Goal: Information Seeking & Learning: Learn about a topic

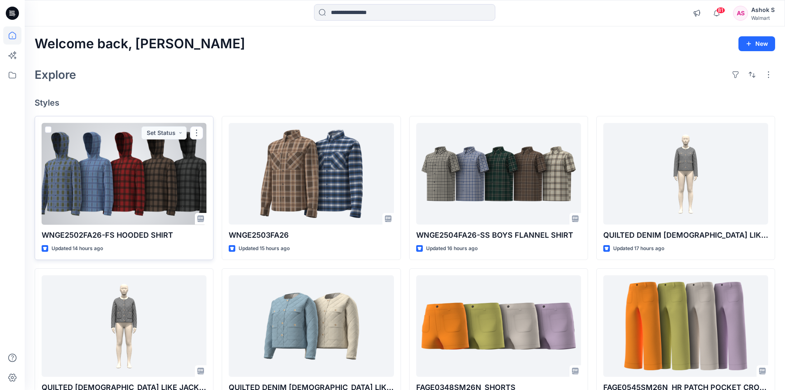
click at [129, 193] on div at bounding box center [124, 174] width 165 height 102
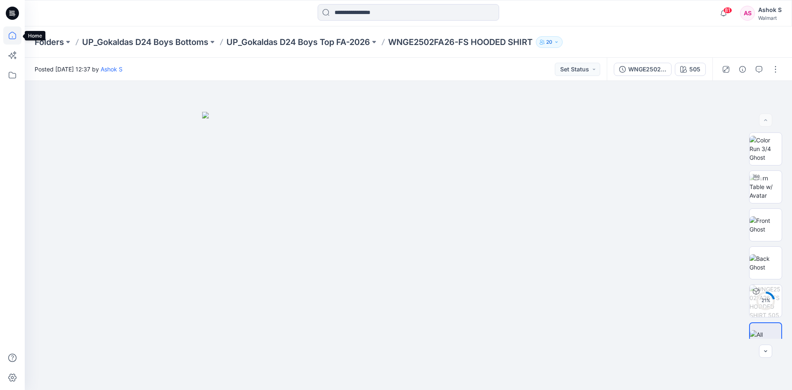
click at [12, 38] on icon at bounding box center [12, 35] width 18 height 18
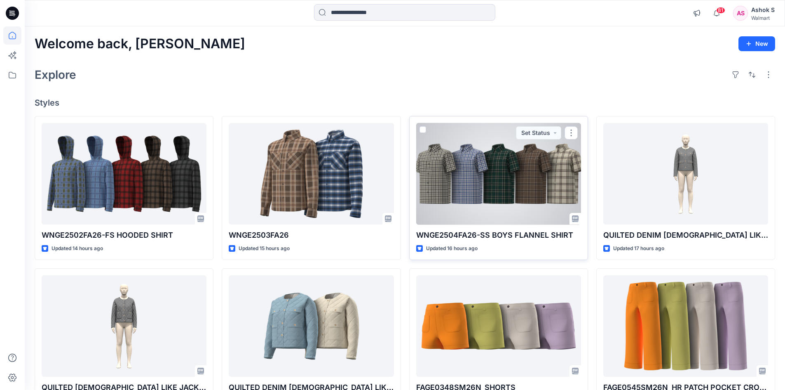
click at [490, 177] on div at bounding box center [498, 174] width 165 height 102
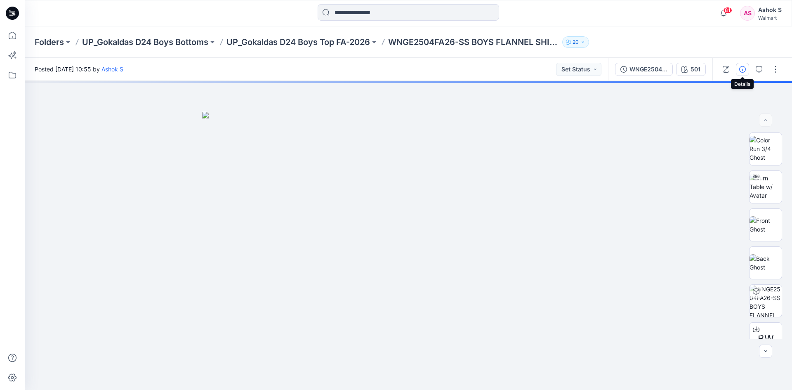
click at [741, 67] on icon "button" at bounding box center [742, 69] width 7 height 7
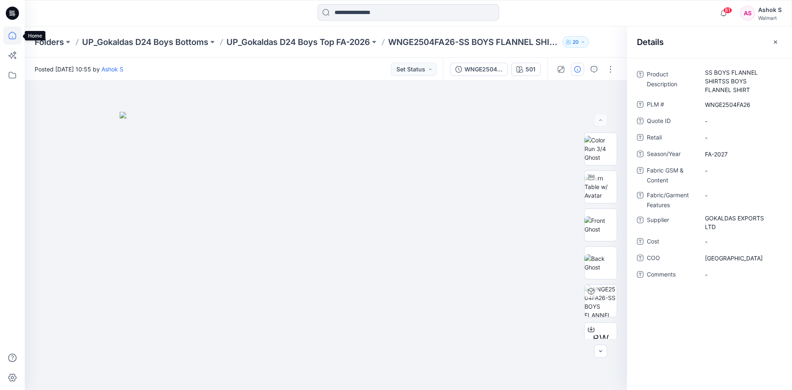
click at [12, 37] on icon at bounding box center [12, 37] width 0 height 2
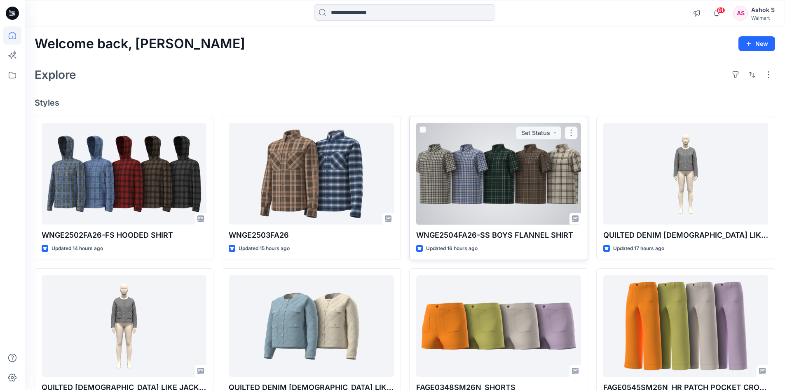
click at [490, 188] on div at bounding box center [498, 174] width 165 height 102
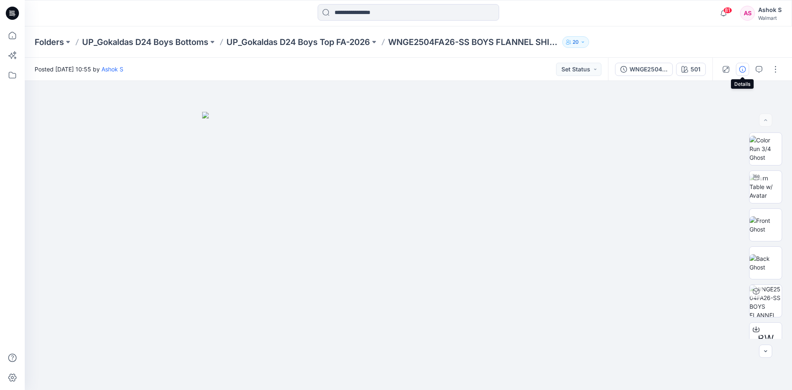
click at [737, 70] on button "button" at bounding box center [741, 69] width 13 height 13
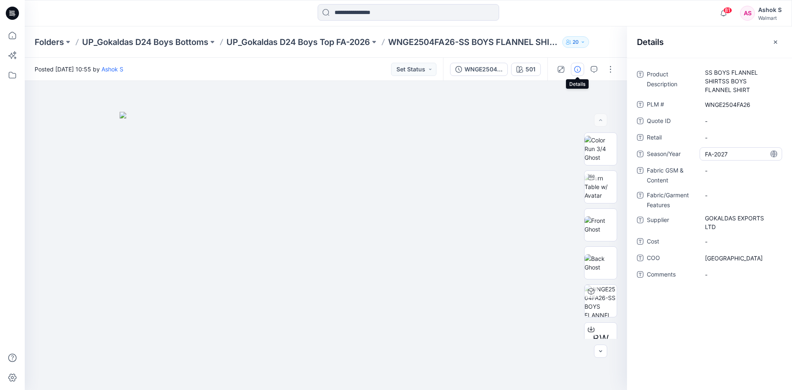
click at [728, 155] on span "FA-2027" at bounding box center [741, 154] width 72 height 9
drag, startPoint x: 728, startPoint y: 154, endPoint x: 702, endPoint y: 160, distance: 26.2
click at [702, 160] on textarea "*******" at bounding box center [740, 153] width 82 height 13
click at [708, 215] on span "GOKALDAS EXPORTS LTD" at bounding box center [741, 222] width 72 height 17
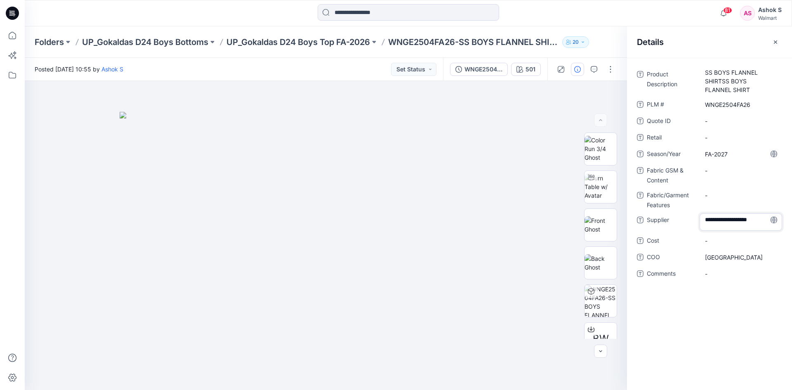
drag, startPoint x: 705, startPoint y: 218, endPoint x: 715, endPoint y: 230, distance: 16.1
click at [715, 230] on textarea "**********" at bounding box center [740, 221] width 82 height 17
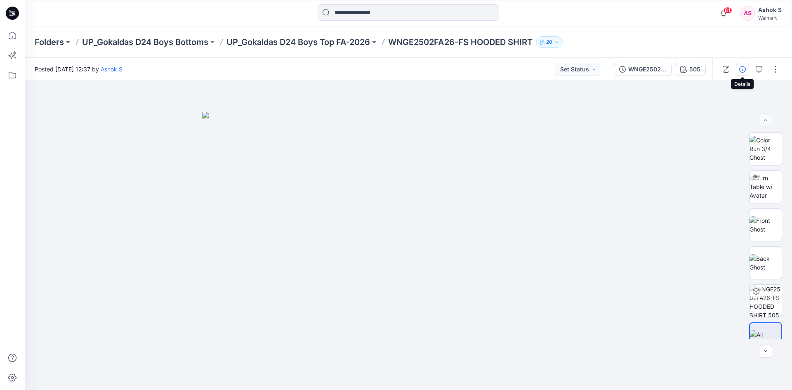
click at [738, 67] on button "button" at bounding box center [741, 69] width 13 height 13
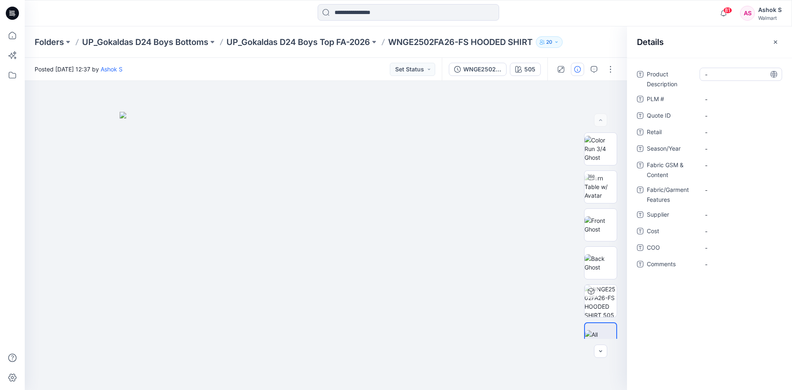
click at [716, 75] on Description "-" at bounding box center [741, 74] width 72 height 9
type textarea "**********"
click at [721, 98] on \ "-" at bounding box center [741, 99] width 72 height 9
type textarea "**********"
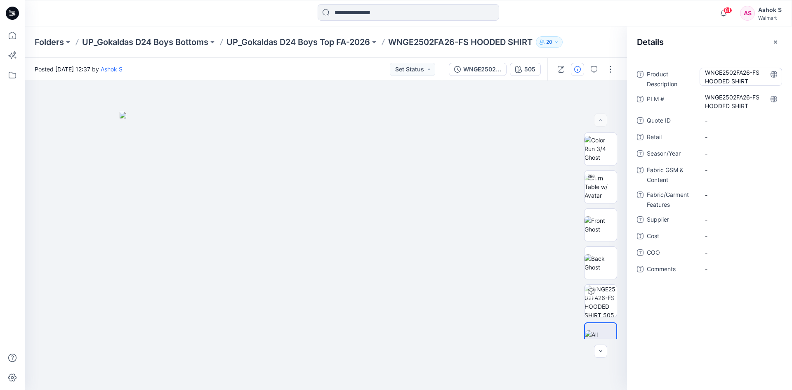
click at [753, 73] on Description "WNGE2502FA26-FS HOODED SHIRT" at bounding box center [741, 76] width 72 height 17
click at [752, 73] on textarea "**********" at bounding box center [740, 76] width 82 height 17
click at [753, 72] on Description "WNGE2502FA26-FS HOODED SHIRT" at bounding box center [741, 76] width 72 height 17
click at [752, 72] on textarea "**********" at bounding box center [740, 76] width 82 height 17
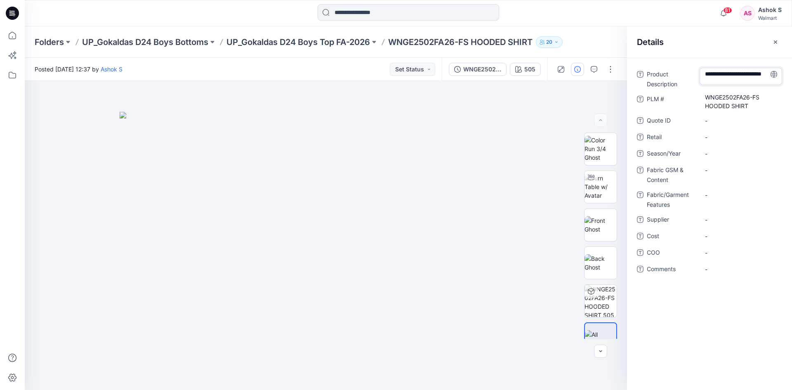
scroll to position [0, 0]
drag, startPoint x: 759, startPoint y: 75, endPoint x: 702, endPoint y: 73, distance: 56.1
click at [702, 73] on textarea "**********" at bounding box center [740, 76] width 82 height 17
click at [747, 85] on textarea "**********" at bounding box center [740, 76] width 82 height 17
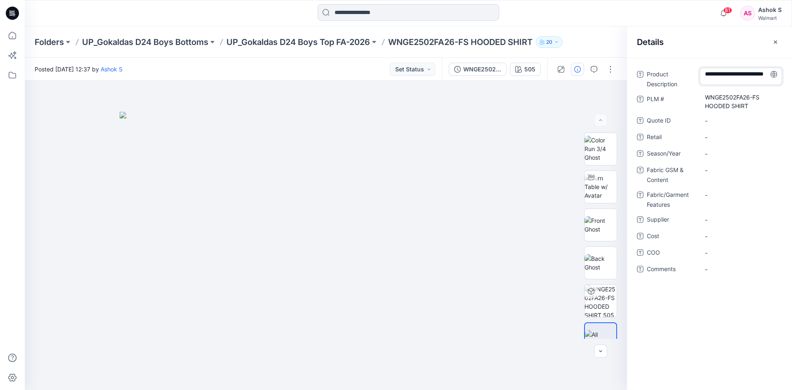
click at [753, 71] on textarea "**********" at bounding box center [740, 76] width 82 height 17
type textarea "**********"
click at [750, 107] on \ "WNGE2502FA26-FS HOODED SHIRT" at bounding box center [741, 101] width 72 height 17
type textarea "**********"
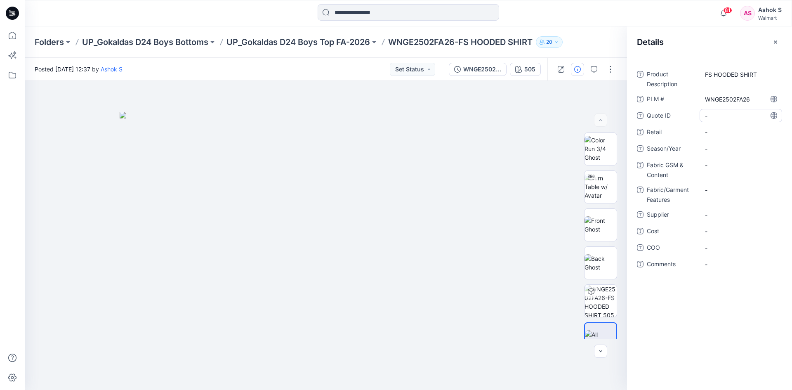
click at [715, 121] on div "-" at bounding box center [740, 115] width 82 height 13
click at [716, 148] on span "-" at bounding box center [741, 148] width 72 height 9
type textarea "*******"
click at [718, 167] on Content "-" at bounding box center [741, 165] width 72 height 9
click at [714, 216] on span "-" at bounding box center [741, 214] width 72 height 9
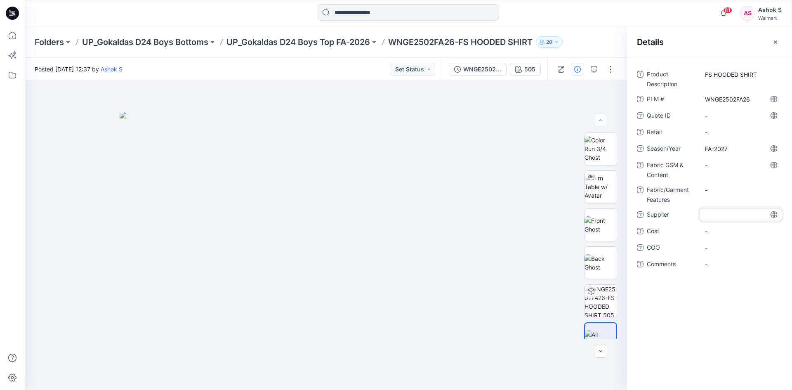
type textarea "**********"
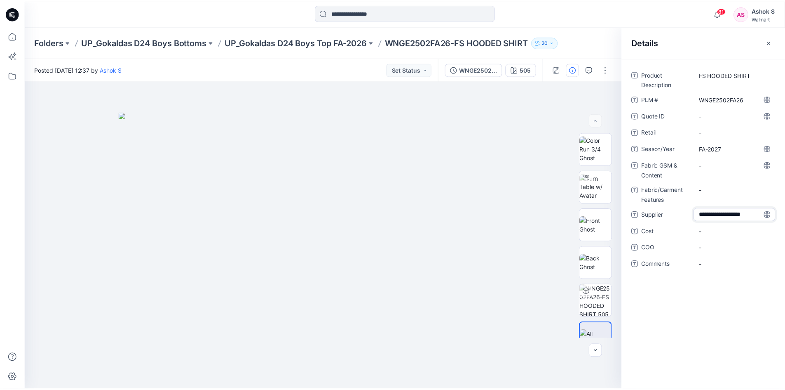
scroll to position [6, 0]
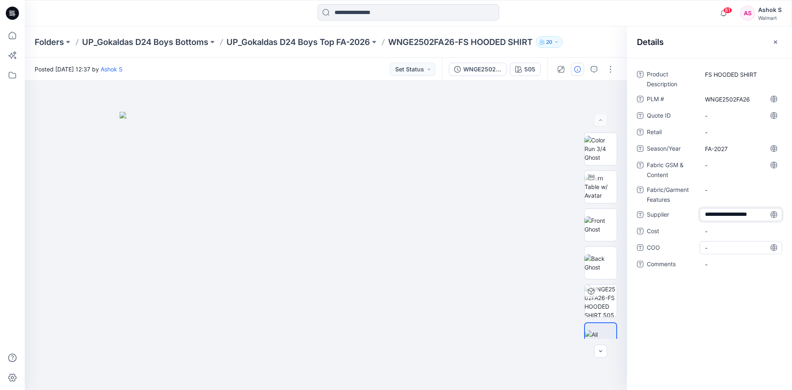
click at [712, 246] on div "-" at bounding box center [740, 247] width 82 height 13
type textarea "*****"
click at [710, 271] on span "-" at bounding box center [741, 269] width 72 height 9
click at [12, 38] on icon at bounding box center [12, 35] width 18 height 18
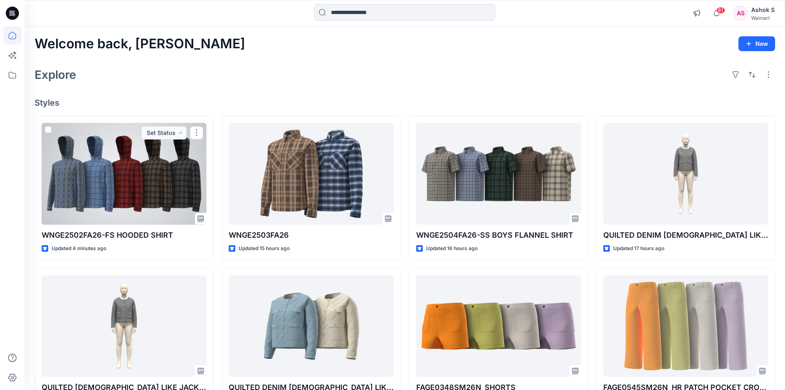
drag, startPoint x: 123, startPoint y: 185, endPoint x: 133, endPoint y: 182, distance: 10.3
click at [123, 185] on div at bounding box center [124, 174] width 165 height 102
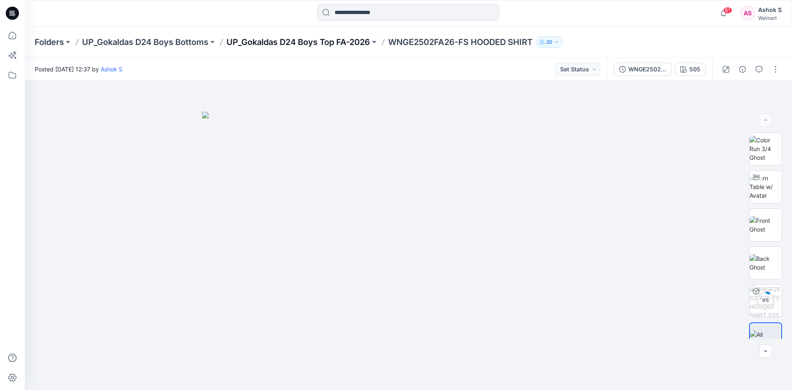
click at [356, 42] on p "UP_Gokaldas D24 Boys Top FA-2026" at bounding box center [297, 42] width 143 height 12
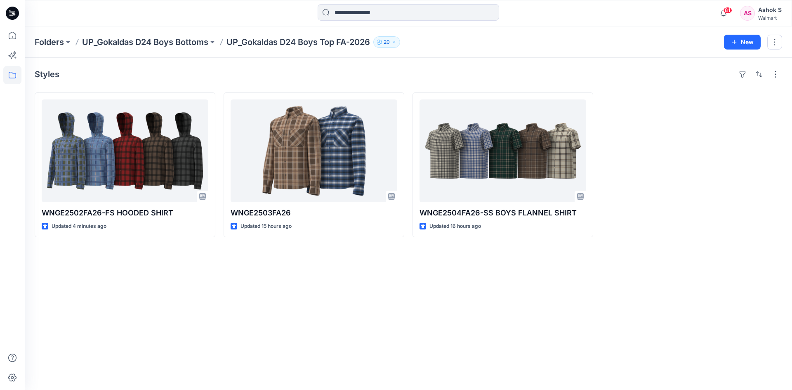
click at [234, 42] on p "UP_Gokaldas D24 Boys Top FA-2026" at bounding box center [297, 42] width 143 height 12
drag, startPoint x: 230, startPoint y: 42, endPoint x: 377, endPoint y: 45, distance: 147.2
click at [377, 45] on div "Folders UP_Gokaldas D24 Boys Bottoms UP_Gokaldas D24 Boys Top FA-2026 20" at bounding box center [376, 42] width 683 height 12
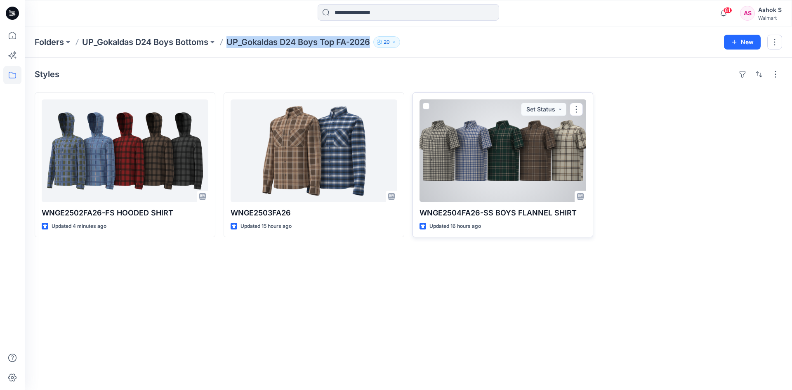
copy div "UP_Gokaldas D24 Boys Top FA-2026 20 New"
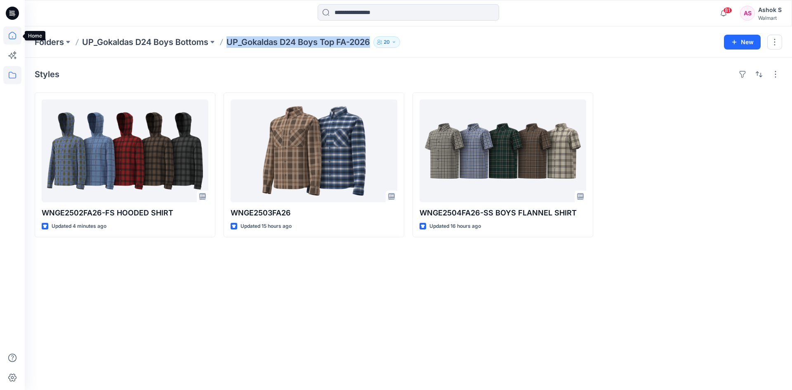
click at [14, 35] on icon at bounding box center [12, 35] width 18 height 18
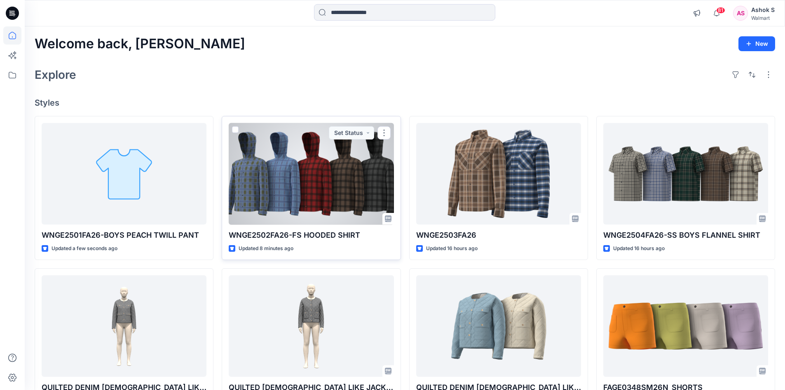
click at [317, 161] on div at bounding box center [311, 174] width 165 height 102
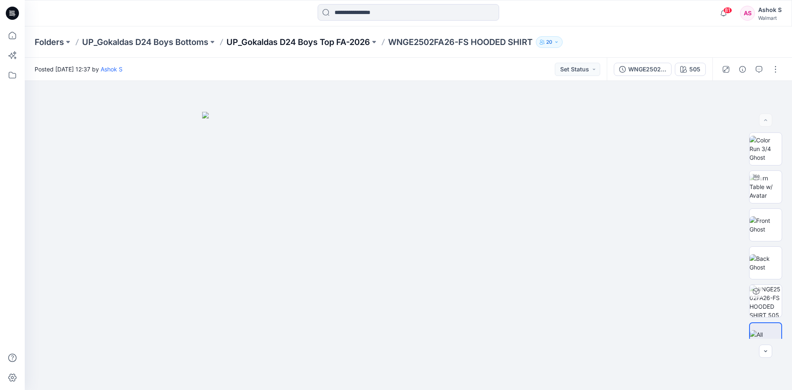
click at [334, 42] on p "UP_Gokaldas D24 Boys Top FA-2026" at bounding box center [297, 42] width 143 height 12
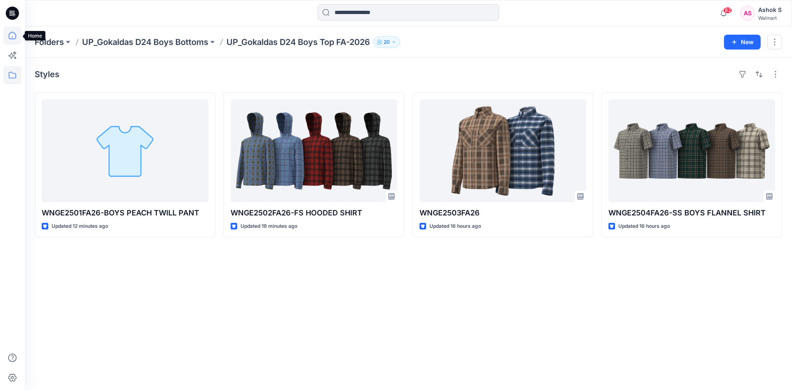
drag, startPoint x: 15, startPoint y: 34, endPoint x: 19, endPoint y: 34, distance: 4.5
click at [15, 34] on icon at bounding box center [12, 35] width 18 height 18
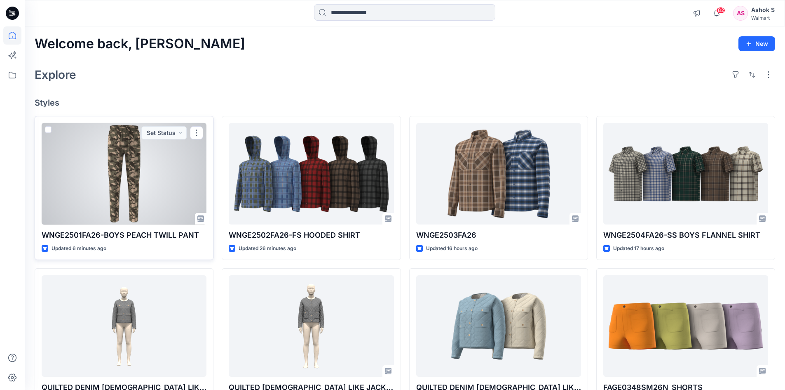
click at [125, 163] on div at bounding box center [124, 174] width 165 height 102
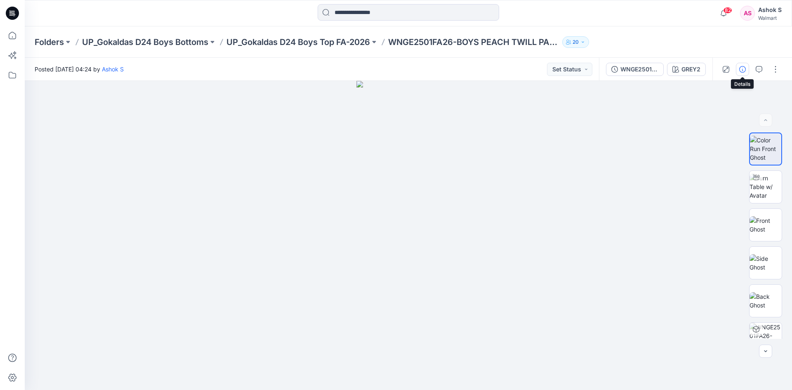
click at [739, 71] on icon "button" at bounding box center [742, 69] width 7 height 7
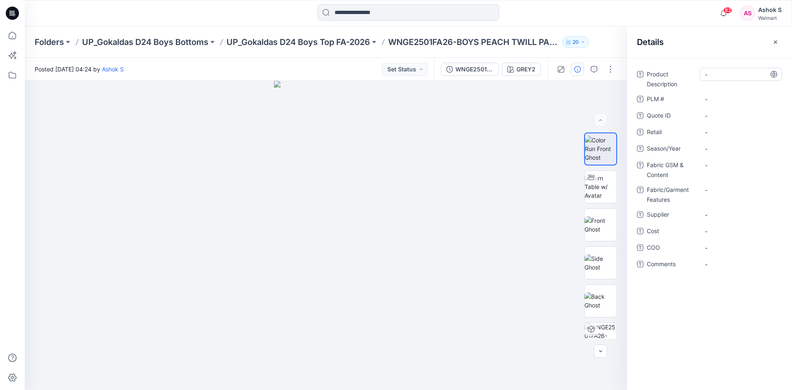
click at [715, 76] on Description "-" at bounding box center [741, 74] width 72 height 9
type textarea "**********"
click at [715, 98] on div "-" at bounding box center [740, 98] width 82 height 13
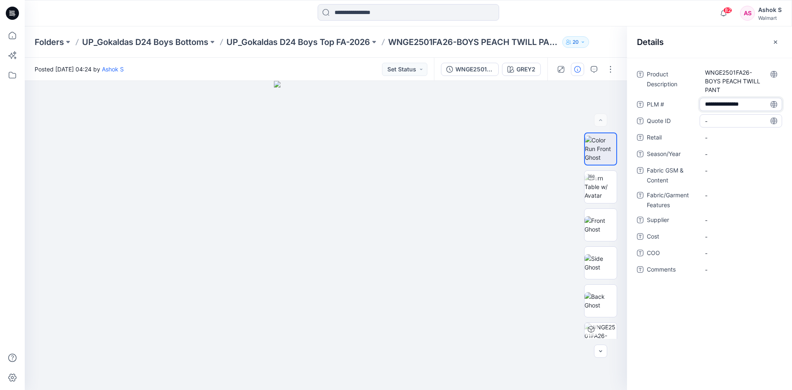
scroll to position [0, 0]
type textarea "**********"
click at [737, 78] on Description "WNGE2501FA26-BOYS PEACH TWILL PANT" at bounding box center [741, 81] width 72 height 26
click at [752, 75] on textarea "**********" at bounding box center [740, 81] width 82 height 26
type textarea "**********"
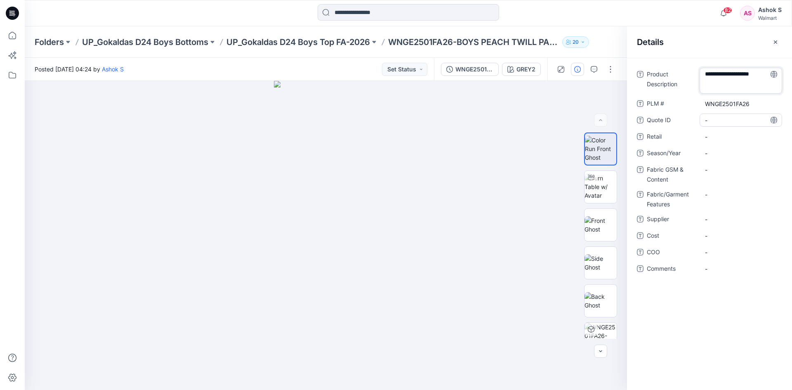
click at [732, 119] on ID "-" at bounding box center [741, 120] width 72 height 9
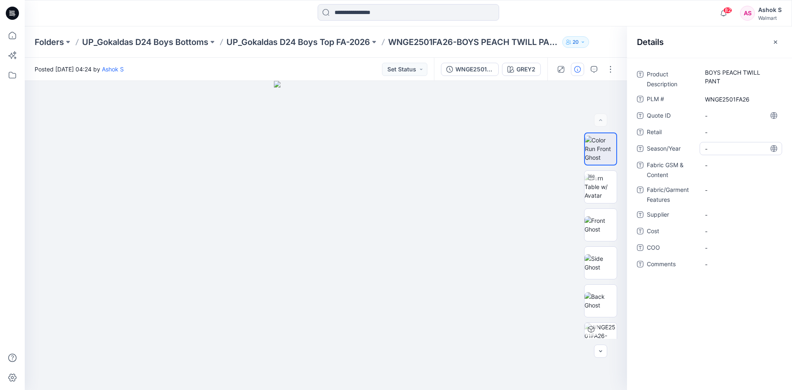
click at [711, 150] on span "-" at bounding box center [741, 148] width 72 height 9
click at [715, 152] on span "-" at bounding box center [741, 148] width 72 height 9
type textarea "*******"
click at [714, 166] on Content "-" at bounding box center [741, 165] width 72 height 9
click at [722, 216] on span "-" at bounding box center [741, 214] width 72 height 9
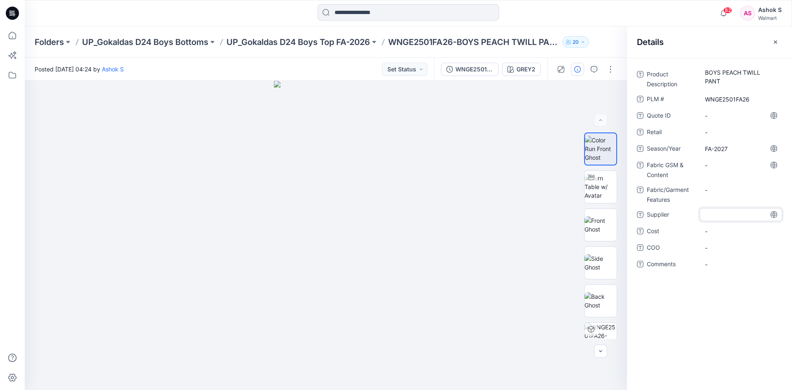
type textarea "**********"
click at [717, 248] on span "-" at bounding box center [741, 247] width 72 height 9
type textarea "*****"
click at [710, 271] on span "-" at bounding box center [741, 269] width 72 height 9
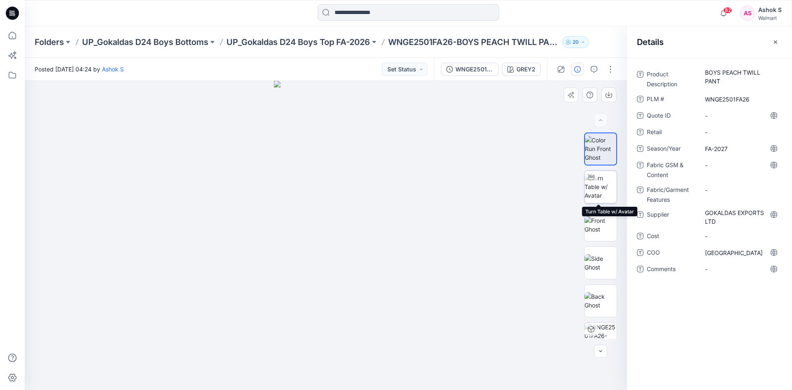
click at [597, 186] on img at bounding box center [600, 187] width 32 height 26
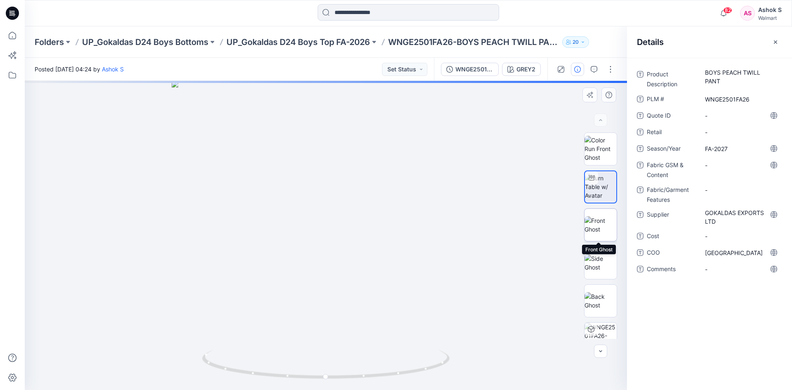
click at [594, 222] on img at bounding box center [600, 224] width 32 height 17
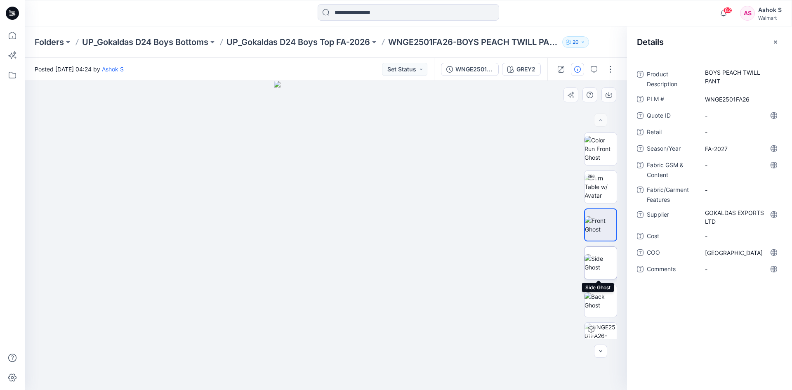
click at [597, 261] on img at bounding box center [600, 262] width 32 height 17
click at [600, 305] on img at bounding box center [600, 300] width 32 height 17
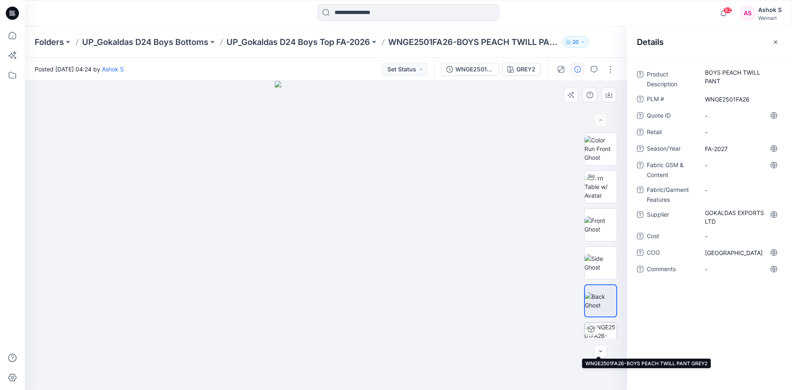
click at [597, 327] on img at bounding box center [600, 338] width 32 height 32
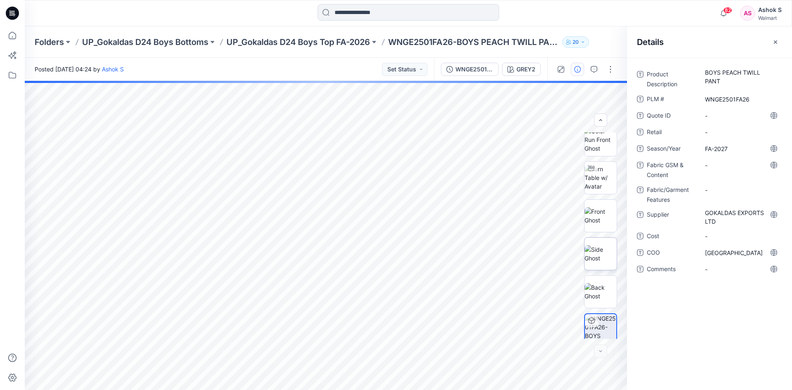
scroll to position [16, 0]
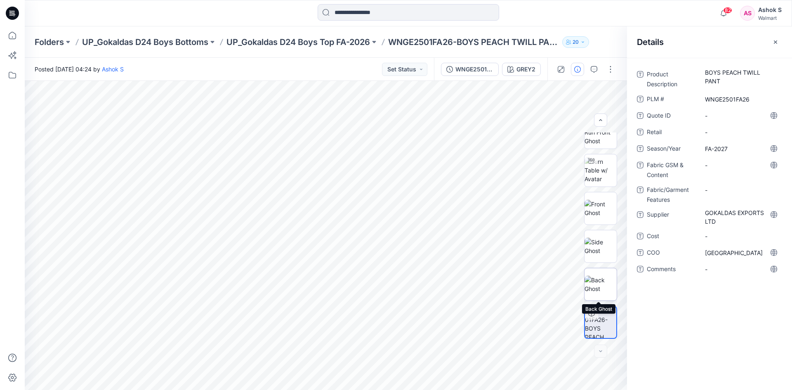
click at [600, 277] on img at bounding box center [600, 283] width 32 height 17
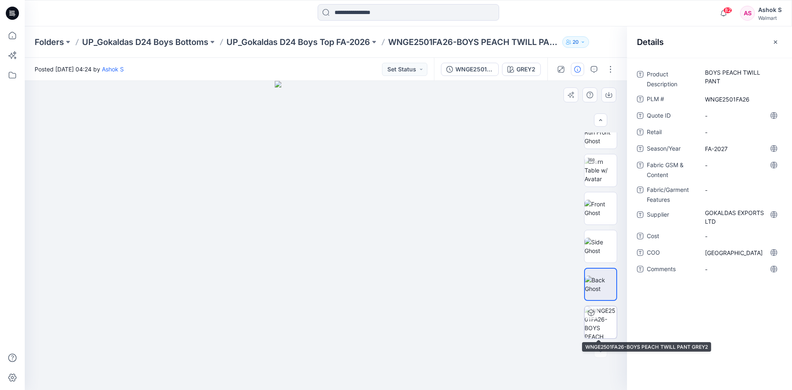
click at [597, 324] on img at bounding box center [600, 322] width 32 height 32
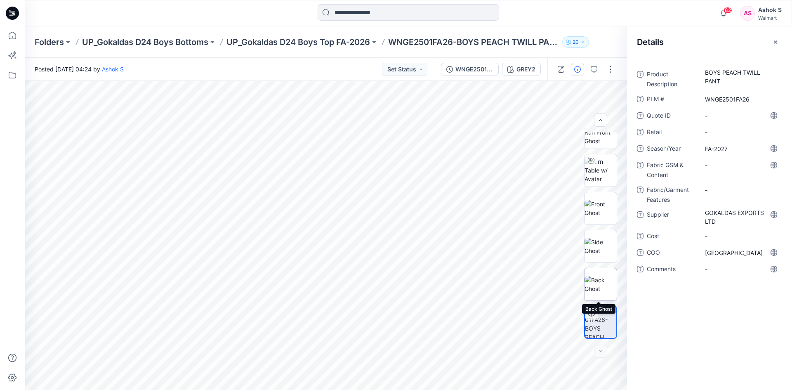
click at [601, 288] on img at bounding box center [600, 283] width 32 height 17
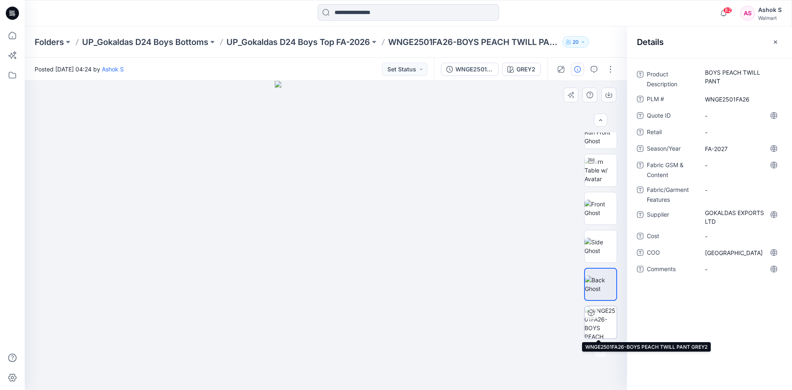
click at [600, 313] on img at bounding box center [600, 322] width 32 height 32
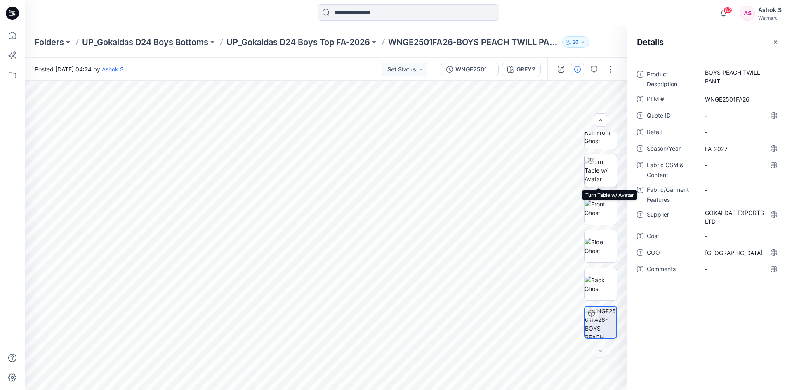
click at [596, 174] on img at bounding box center [600, 170] width 32 height 26
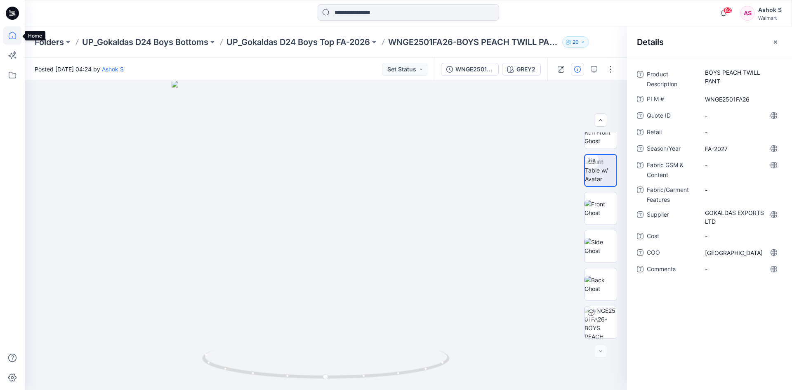
drag, startPoint x: 8, startPoint y: 35, endPoint x: 15, endPoint y: 35, distance: 6.6
click at [8, 35] on icon at bounding box center [12, 35] width 18 height 18
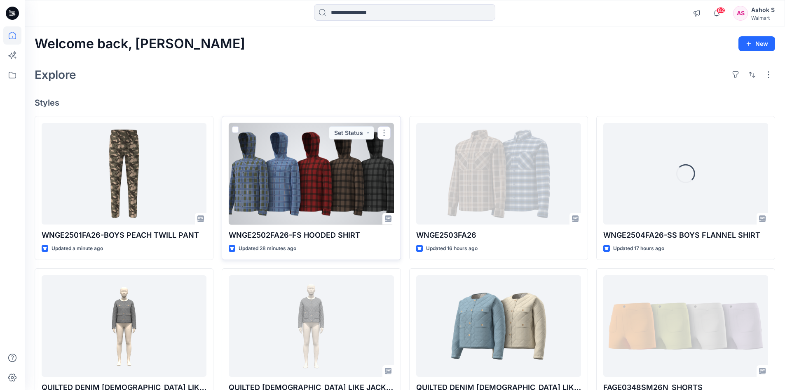
drag, startPoint x: 311, startPoint y: 191, endPoint x: 316, endPoint y: 193, distance: 5.2
click at [312, 191] on div at bounding box center [311, 174] width 165 height 102
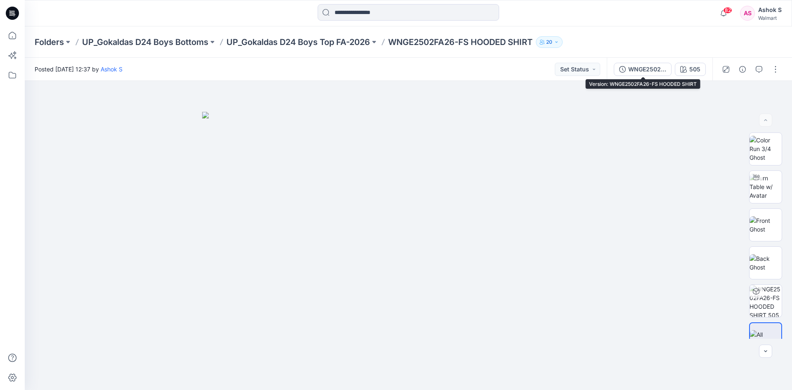
drag, startPoint x: 637, startPoint y: 72, endPoint x: 645, endPoint y: 76, distance: 9.6
click at [637, 71] on div "WNGE2502FA26-FS HOODED SHIRT" at bounding box center [647, 69] width 38 height 9
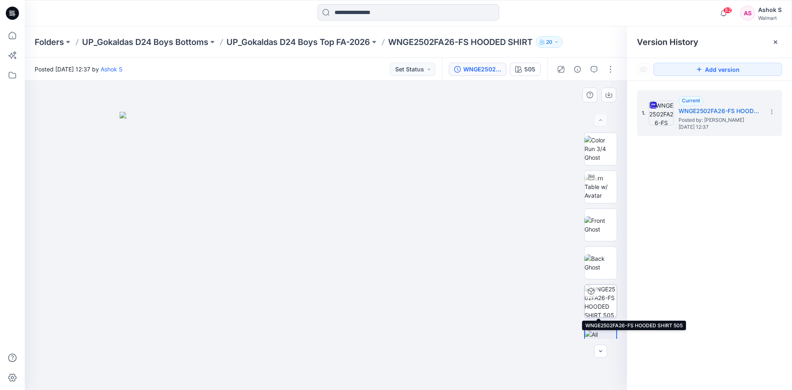
click at [600, 298] on img at bounding box center [600, 300] width 32 height 32
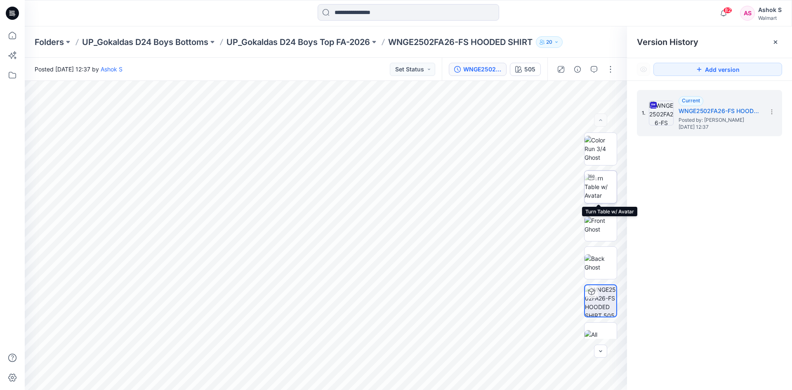
click at [597, 183] on img at bounding box center [600, 187] width 32 height 26
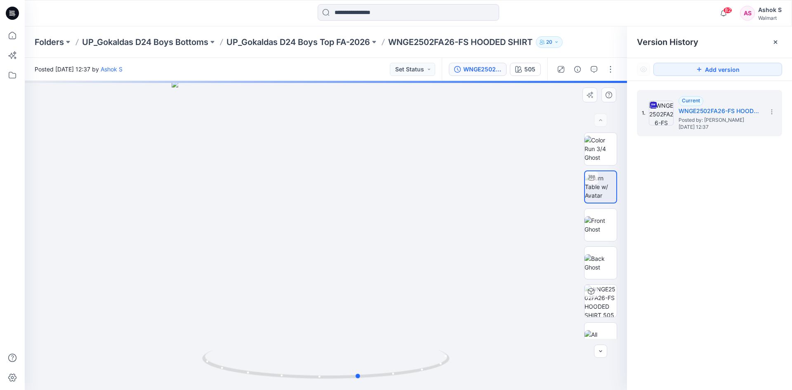
drag, startPoint x: 373, startPoint y: 372, endPoint x: 159, endPoint y: 351, distance: 215.0
click at [159, 351] on div at bounding box center [326, 235] width 602 height 309
click at [600, 302] on img at bounding box center [600, 300] width 32 height 32
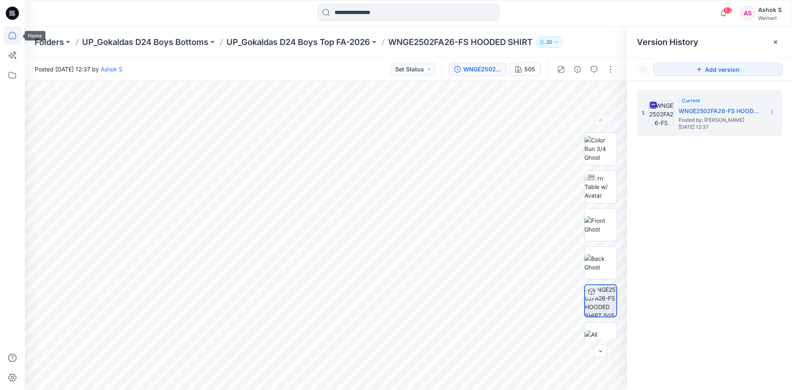
drag, startPoint x: 15, startPoint y: 36, endPoint x: 21, endPoint y: 35, distance: 5.8
click at [15, 36] on icon at bounding box center [12, 35] width 18 height 18
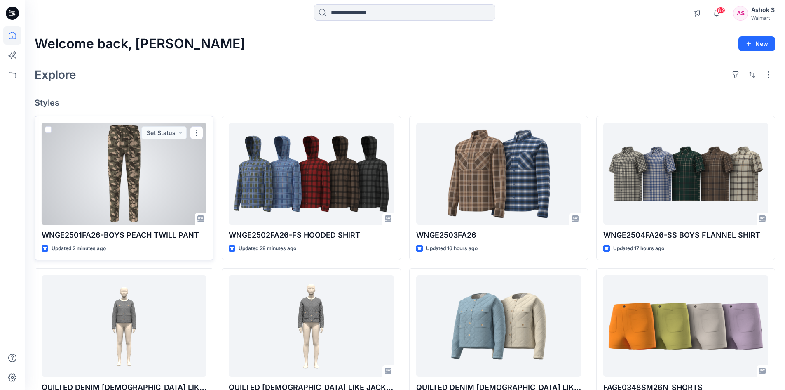
click at [134, 156] on div at bounding box center [124, 174] width 165 height 102
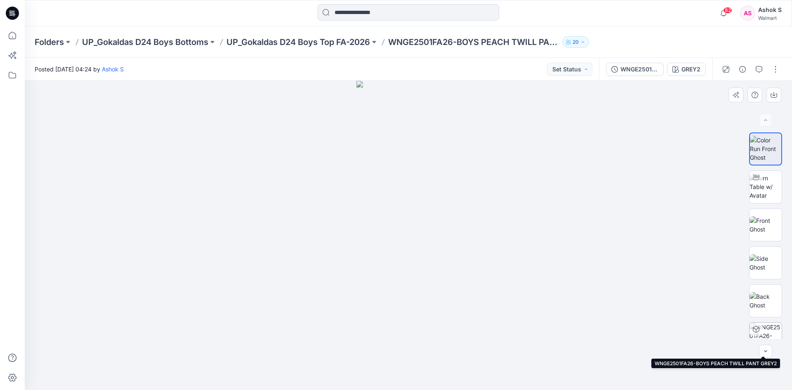
click at [761, 332] on img at bounding box center [765, 338] width 32 height 32
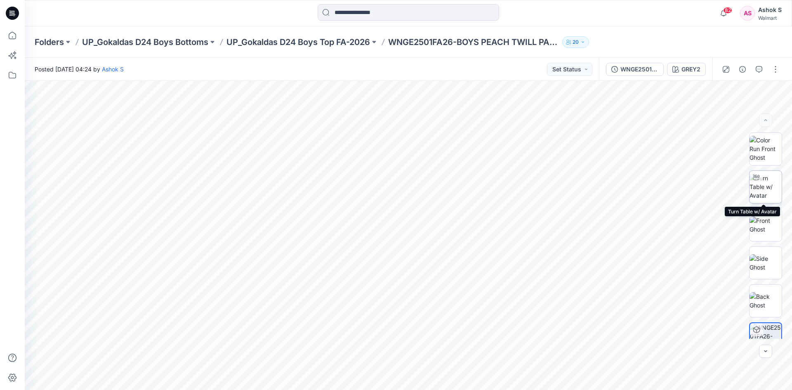
click at [762, 193] on img at bounding box center [765, 187] width 32 height 26
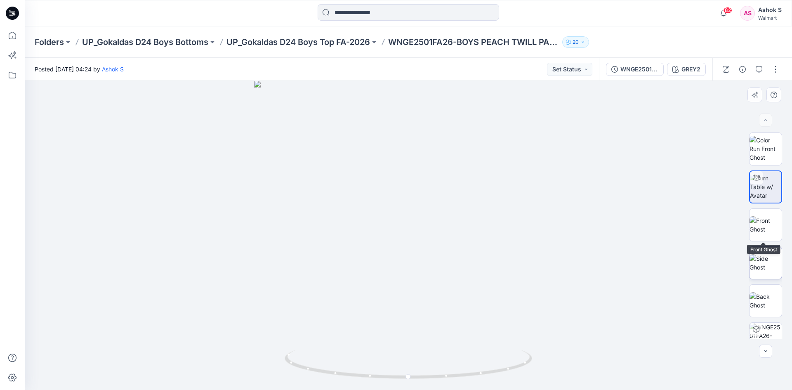
click at [760, 254] on img at bounding box center [765, 262] width 32 height 17
click at [129, 41] on p "UP_Gokaldas D24 Boys Bottoms" at bounding box center [145, 42] width 126 height 12
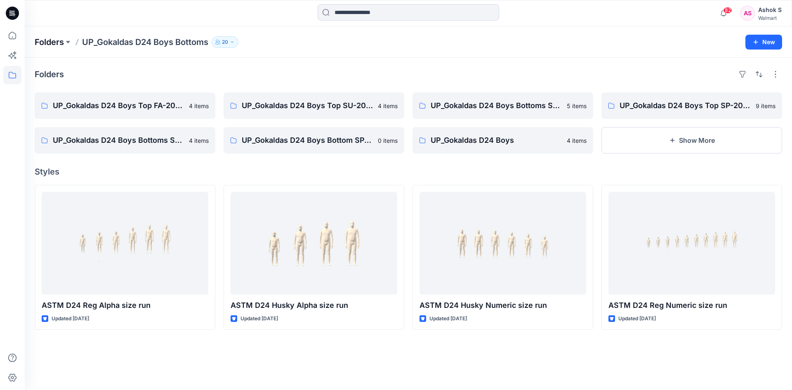
click at [45, 47] on p "Folders" at bounding box center [49, 42] width 29 height 12
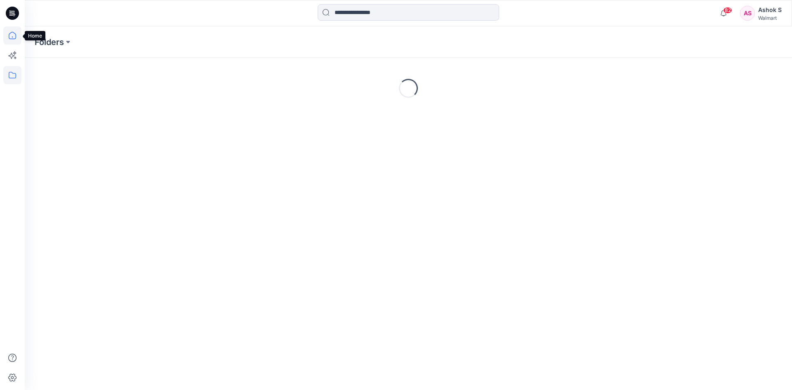
click at [7, 36] on icon at bounding box center [12, 35] width 18 height 18
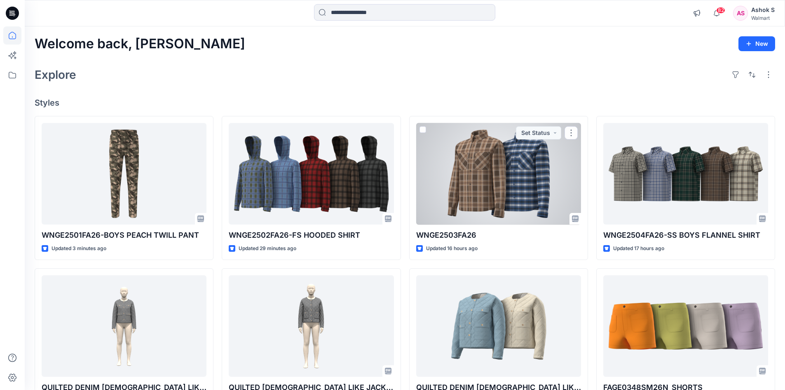
click at [500, 190] on div at bounding box center [498, 174] width 165 height 102
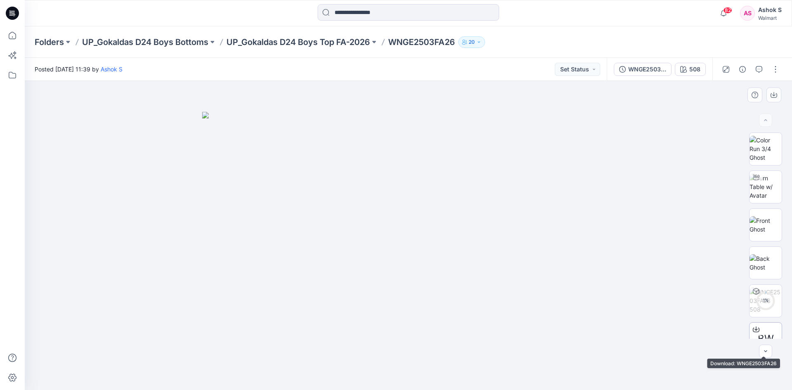
click at [764, 337] on span "BW" at bounding box center [765, 338] width 16 height 15
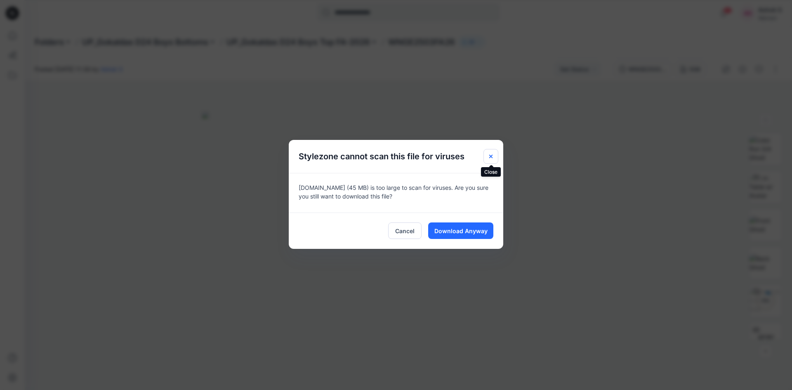
click at [491, 155] on icon "Close" at bounding box center [490, 156] width 7 height 7
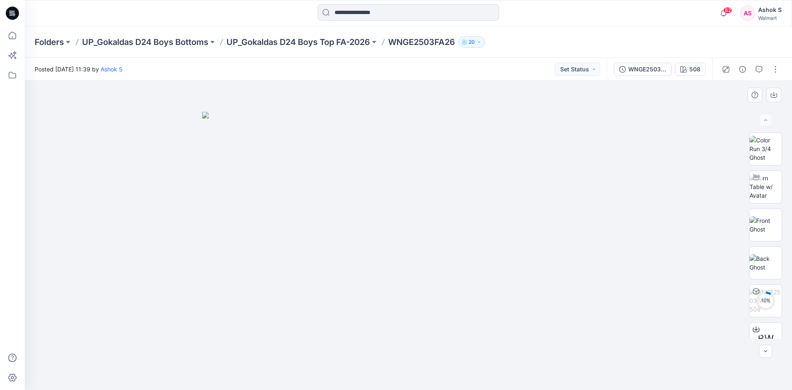
drag, startPoint x: 676, startPoint y: 187, endPoint x: 692, endPoint y: 193, distance: 16.7
click at [677, 187] on div at bounding box center [408, 235] width 767 height 309
drag, startPoint x: 650, startPoint y: 70, endPoint x: 664, endPoint y: 80, distance: 16.8
click at [651, 70] on div "WNGE2503FA26" at bounding box center [647, 69] width 38 height 9
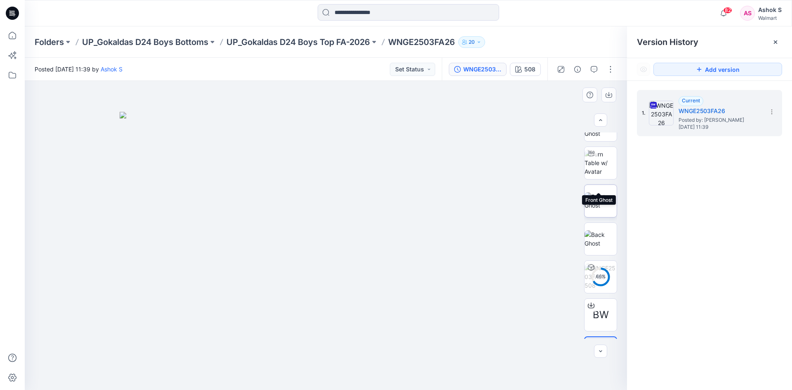
scroll to position [54, 0]
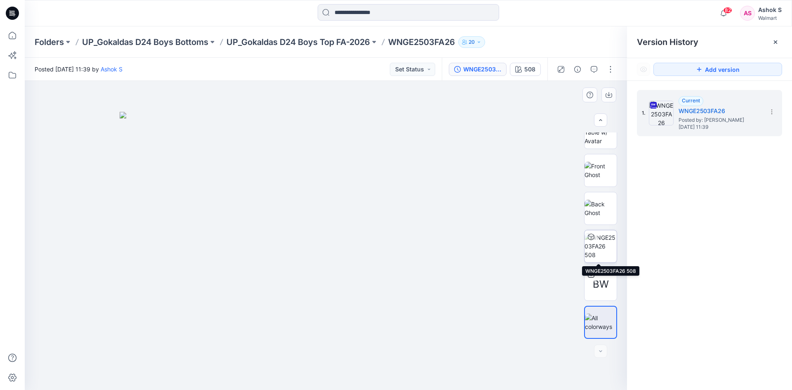
click at [594, 244] on img at bounding box center [600, 246] width 32 height 26
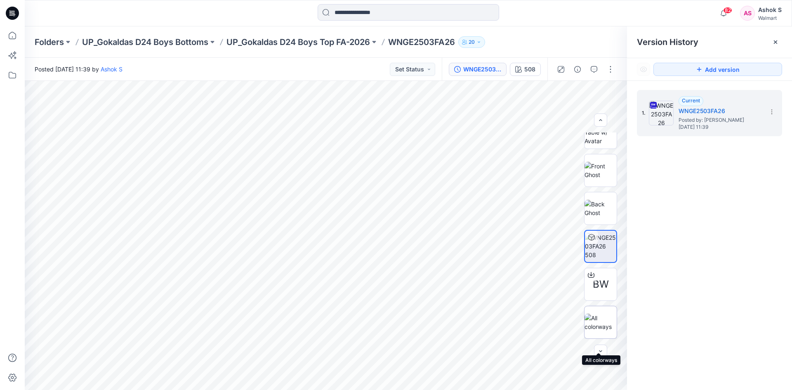
scroll to position [0, 0]
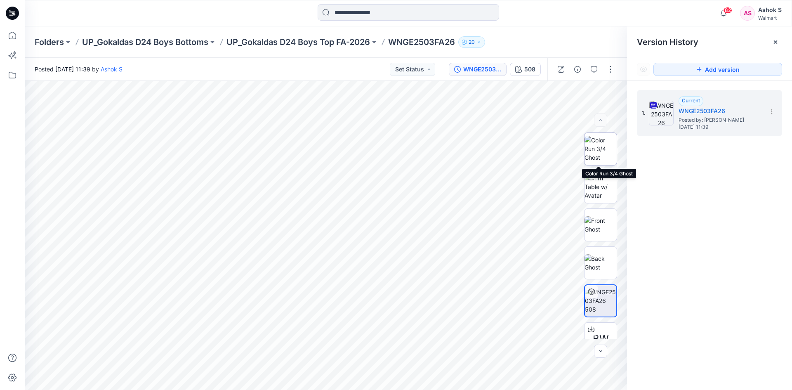
click at [595, 137] on img at bounding box center [600, 149] width 32 height 26
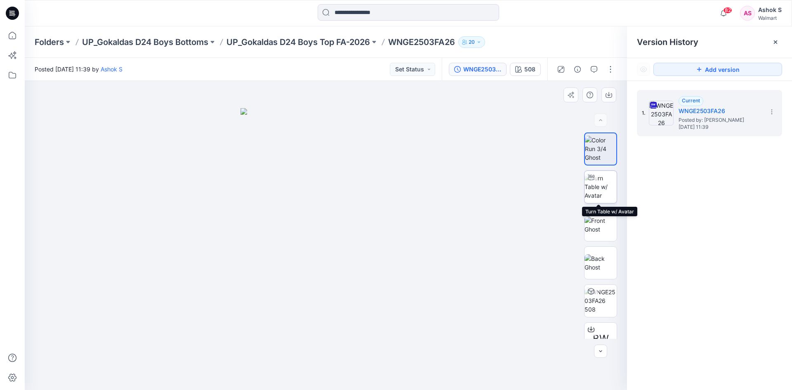
click at [597, 183] on img at bounding box center [600, 187] width 32 height 26
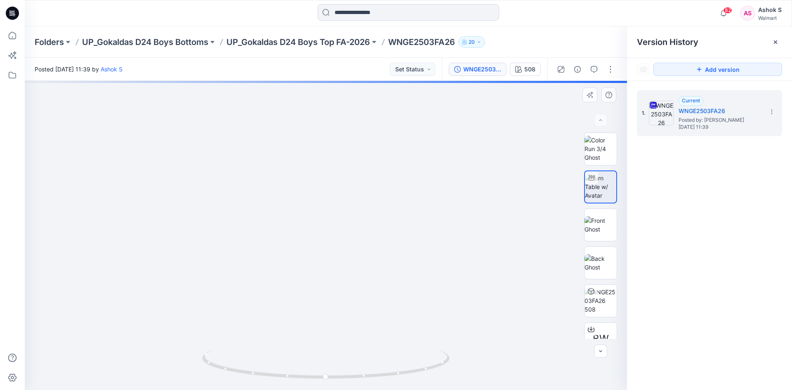
drag, startPoint x: 388, startPoint y: 214, endPoint x: 403, endPoint y: 227, distance: 19.6
click at [47, 41] on p "Folders" at bounding box center [49, 42] width 29 height 12
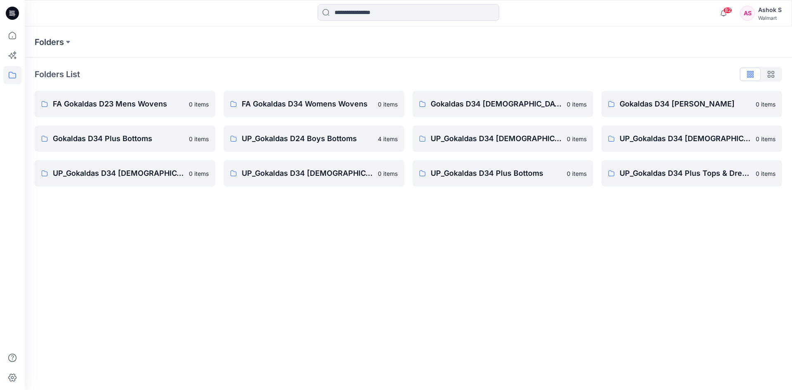
click at [47, 41] on p "Folders" at bounding box center [49, 42] width 29 height 12
click at [9, 34] on icon at bounding box center [12, 35] width 18 height 18
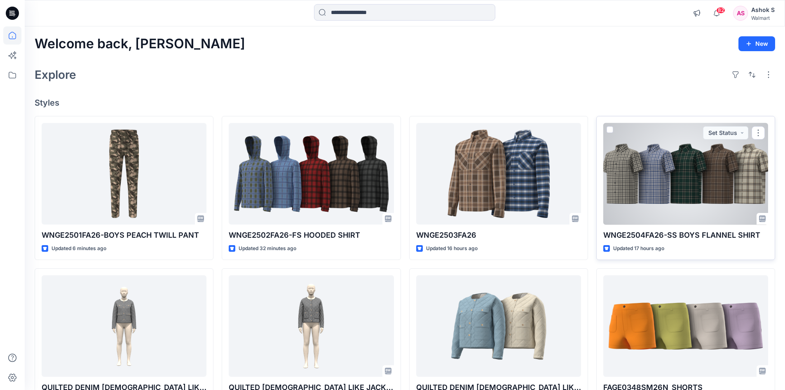
click at [680, 182] on div at bounding box center [686, 174] width 165 height 102
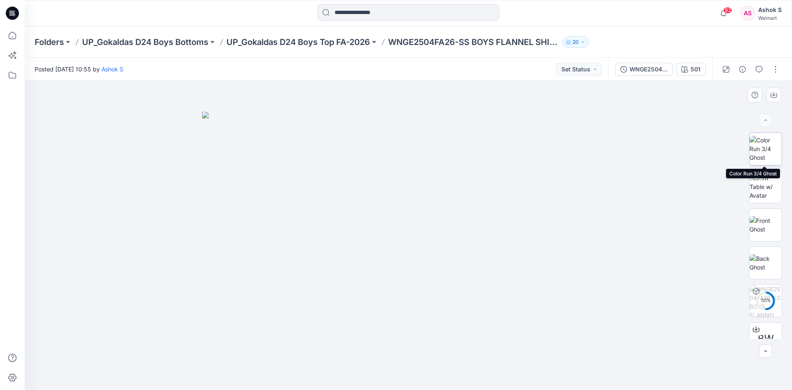
click at [763, 149] on img at bounding box center [765, 149] width 32 height 26
click at [769, 222] on img at bounding box center [765, 224] width 32 height 17
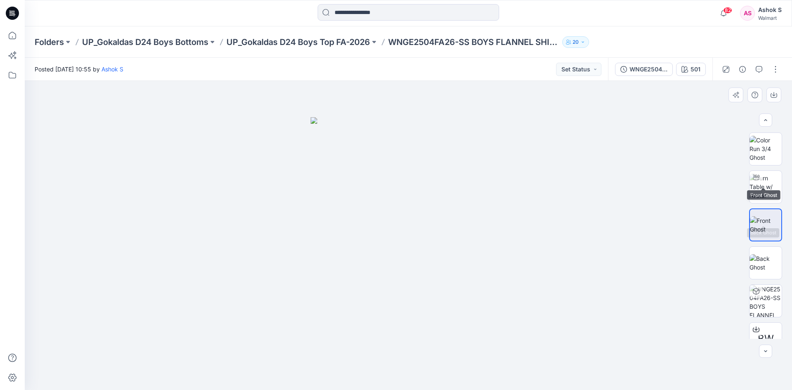
scroll to position [92, 0]
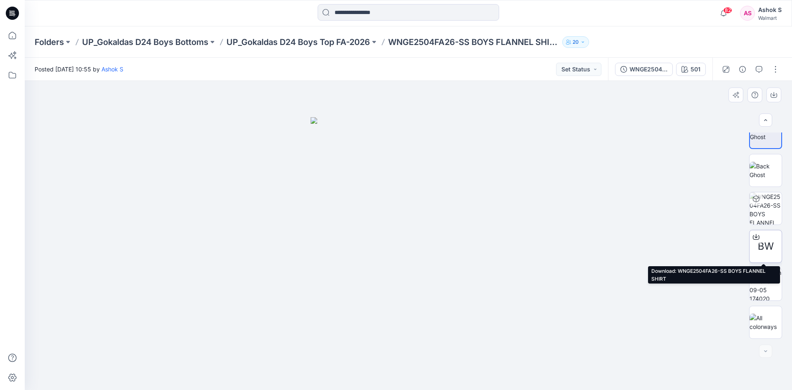
click at [754, 237] on icon at bounding box center [755, 235] width 3 height 4
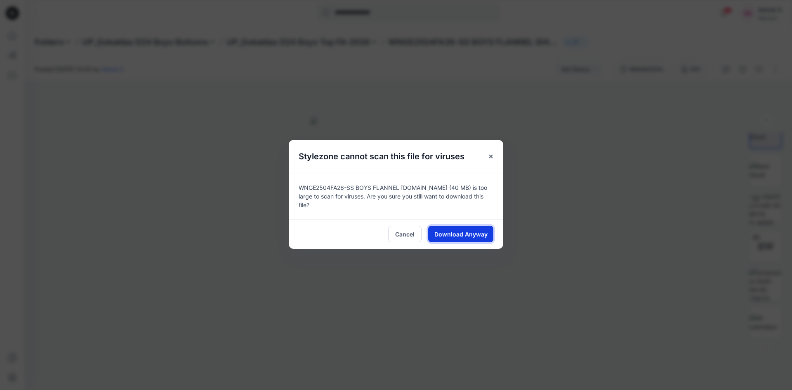
click at [463, 230] on span "Download Anyway" at bounding box center [460, 234] width 53 height 9
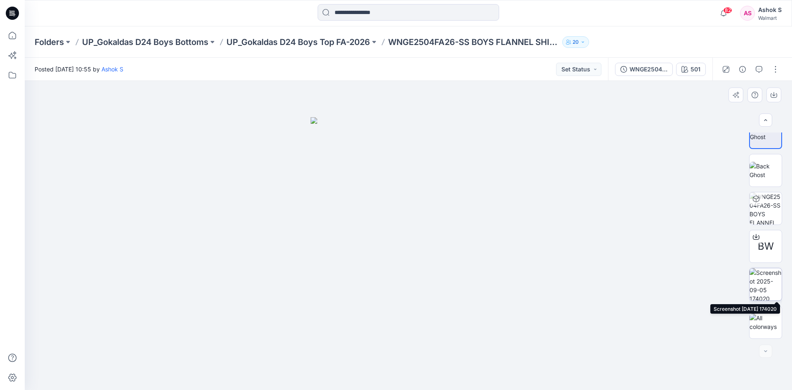
click at [764, 280] on img at bounding box center [765, 284] width 32 height 32
drag, startPoint x: 766, startPoint y: 279, endPoint x: 770, endPoint y: 271, distance: 8.9
click at [770, 271] on img at bounding box center [764, 283] width 31 height 31
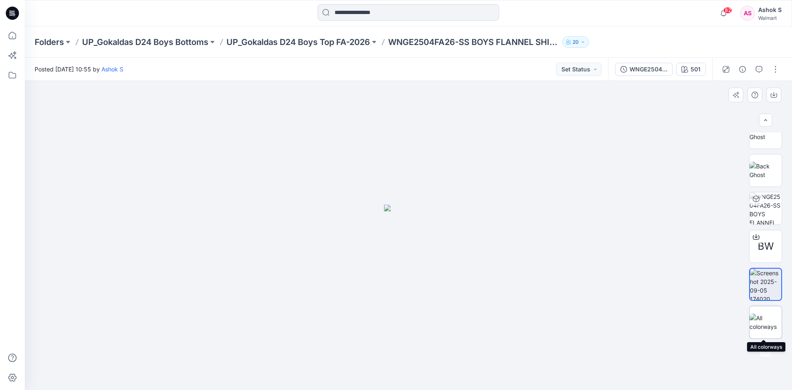
click at [766, 318] on img at bounding box center [765, 321] width 32 height 17
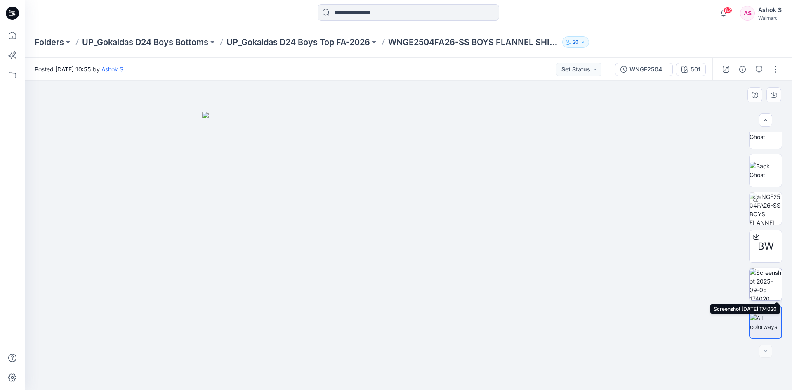
click at [763, 294] on img at bounding box center [765, 284] width 32 height 32
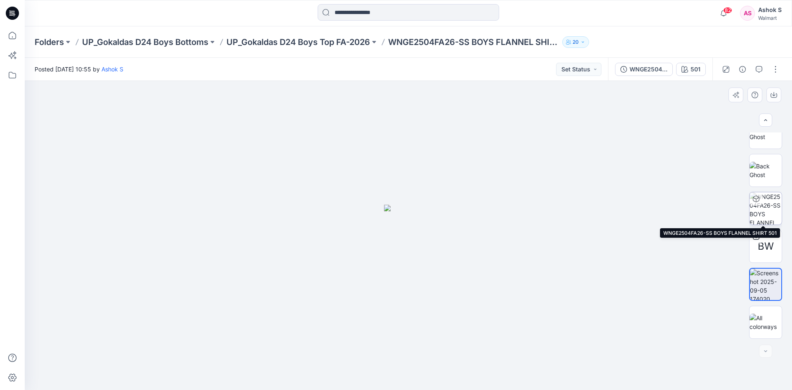
click at [765, 203] on img at bounding box center [765, 208] width 32 height 32
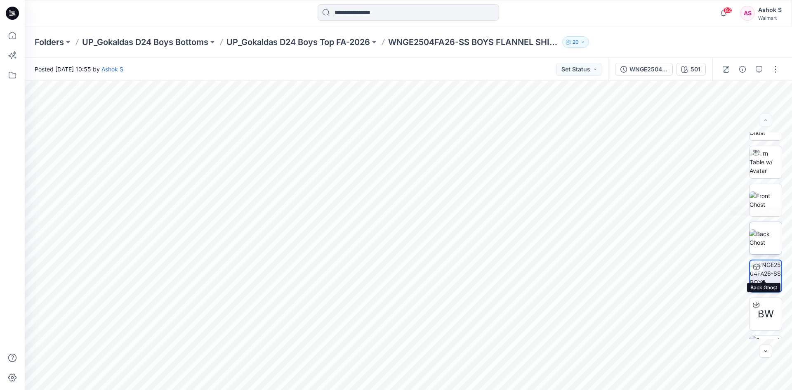
scroll to position [0, 0]
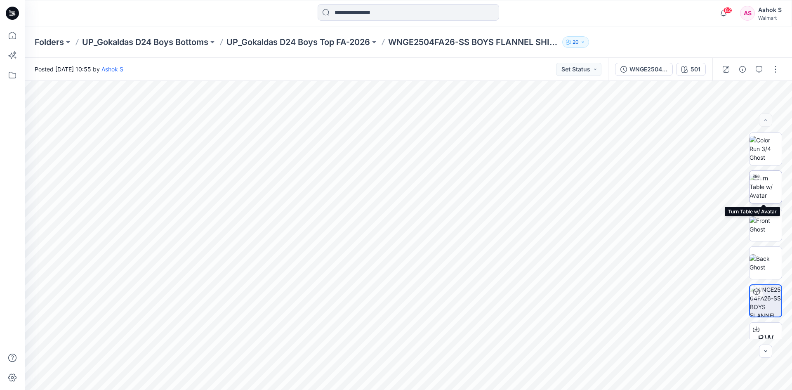
click at [766, 181] on img at bounding box center [765, 187] width 32 height 26
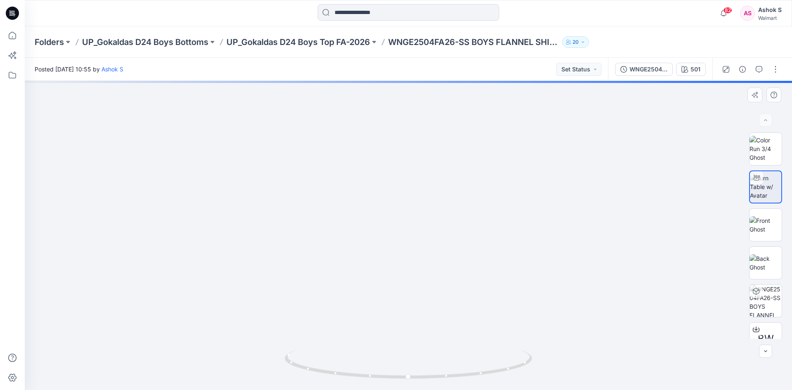
drag, startPoint x: 432, startPoint y: 169, endPoint x: 425, endPoint y: 279, distance: 109.9
click at [425, 279] on img at bounding box center [401, 120] width 984 height 537
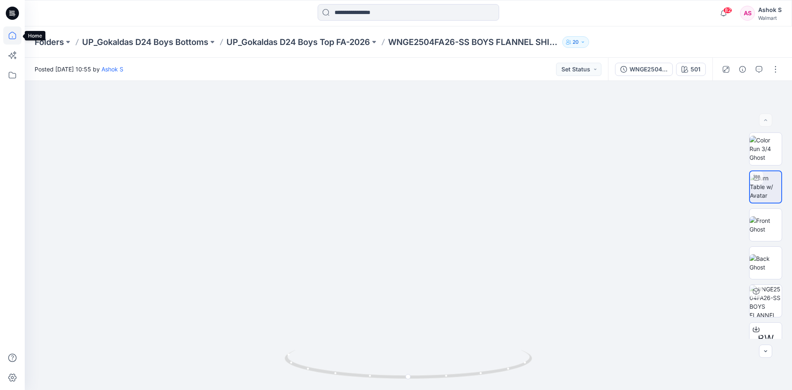
click at [10, 38] on icon at bounding box center [12, 35] width 18 height 18
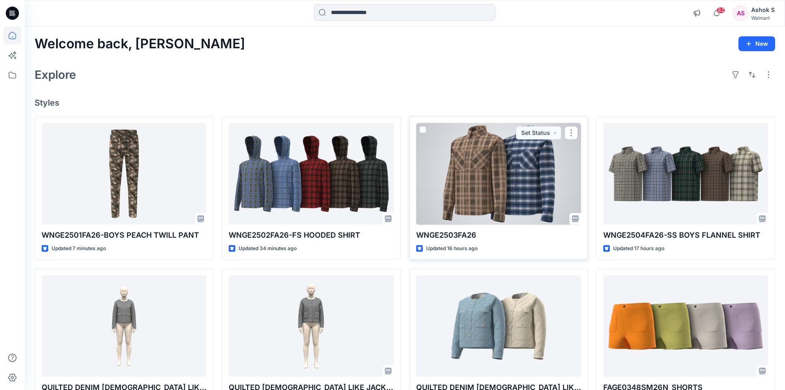
click at [531, 178] on div at bounding box center [498, 174] width 165 height 102
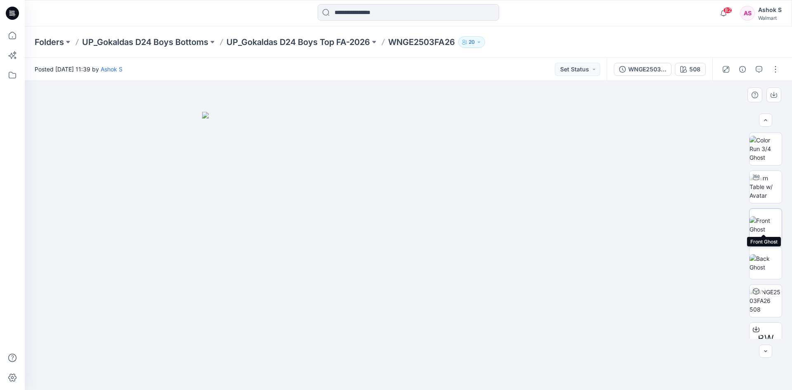
scroll to position [54, 0]
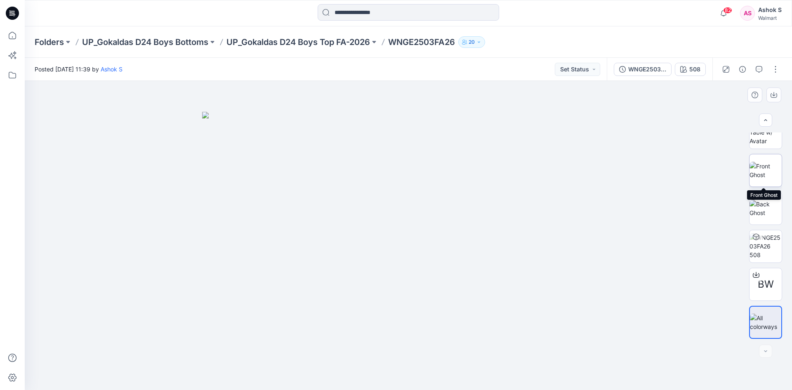
click at [764, 172] on img at bounding box center [765, 170] width 32 height 17
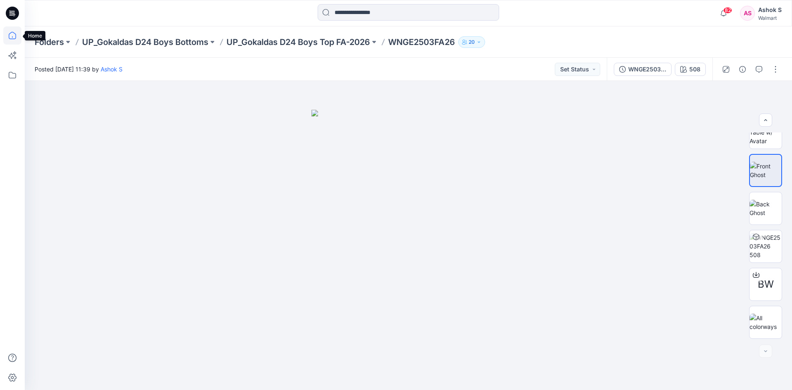
click at [13, 33] on icon at bounding box center [12, 35] width 18 height 18
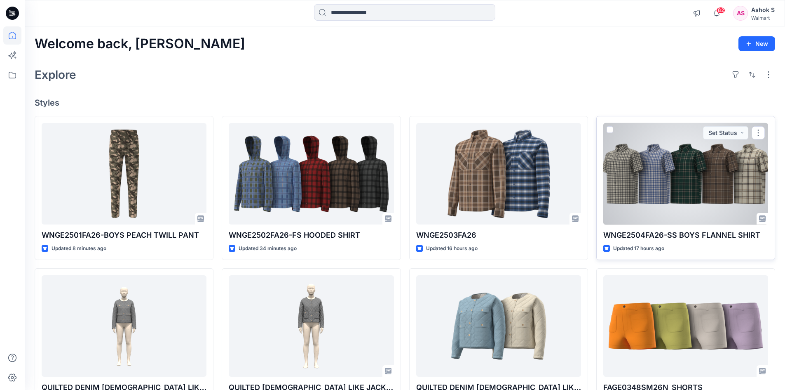
click at [668, 168] on div at bounding box center [686, 174] width 165 height 102
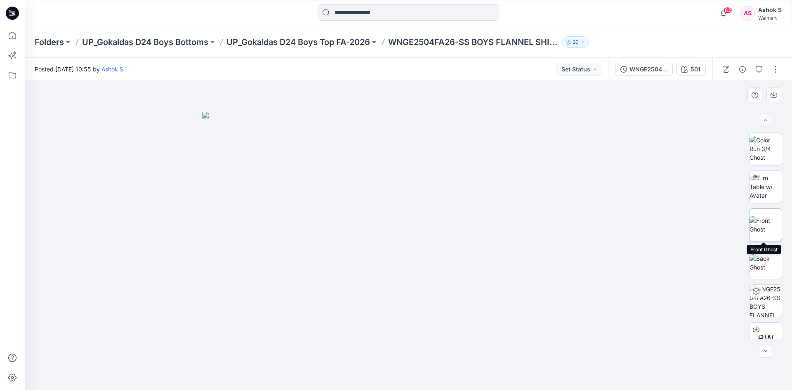
click at [764, 216] on img at bounding box center [765, 224] width 32 height 17
click at [427, 226] on img at bounding box center [407, 253] width 195 height 273
click at [764, 184] on img at bounding box center [765, 187] width 32 height 26
drag, startPoint x: 444, startPoint y: 175, endPoint x: 451, endPoint y: 392, distance: 217.0
click at [451, 389] on html "82 Notifications Your style WNGE2502FA26-FS HOODED SHIRT is ready 15 hours ago …" at bounding box center [396, 195] width 792 height 390
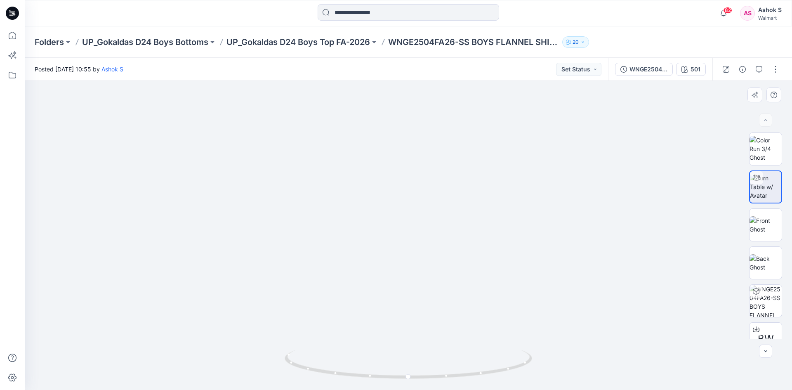
drag, startPoint x: 428, startPoint y: 170, endPoint x: 428, endPoint y: 139, distance: 30.5
drag, startPoint x: 498, startPoint y: 237, endPoint x: 521, endPoint y: 201, distance: 43.0
drag, startPoint x: 477, startPoint y: 235, endPoint x: 517, endPoint y: 238, distance: 40.6
drag, startPoint x: 468, startPoint y: 240, endPoint x: 324, endPoint y: 234, distance: 144.4
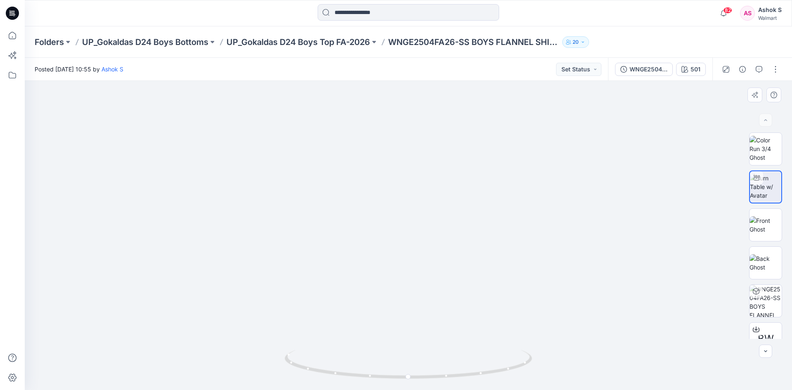
click at [324, 234] on img at bounding box center [415, 67] width 1125 height 645
click at [767, 289] on img at bounding box center [765, 300] width 32 height 32
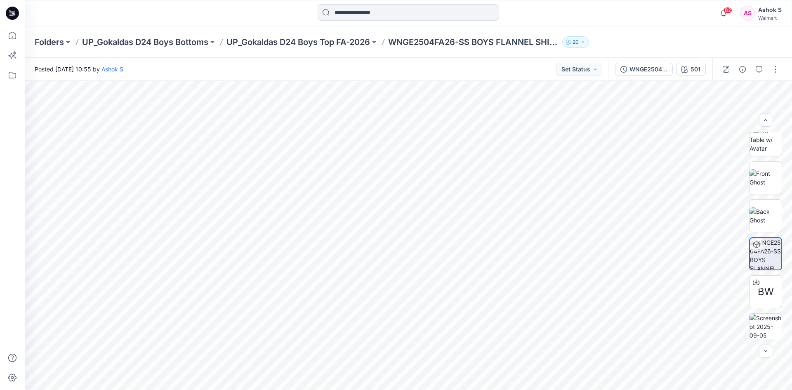
scroll to position [92, 0]
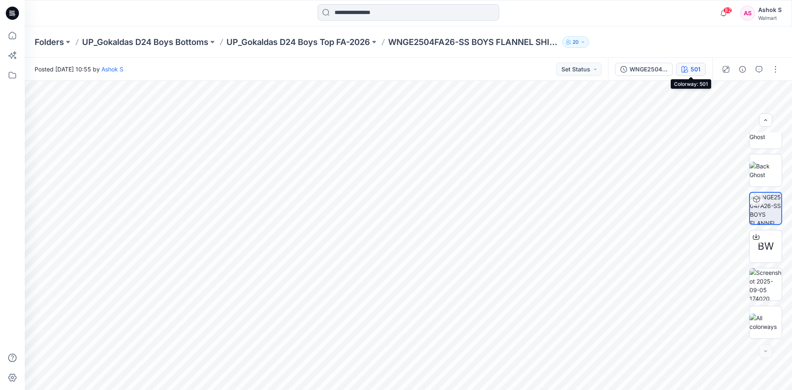
click at [697, 69] on div "501" at bounding box center [695, 69] width 10 height 9
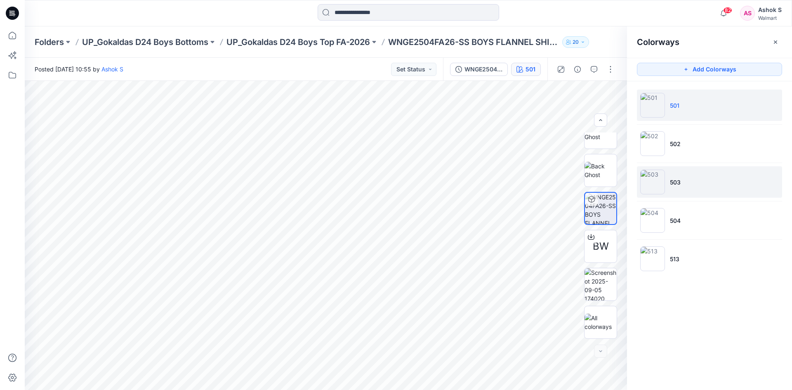
click at [650, 183] on img at bounding box center [652, 181] width 25 height 25
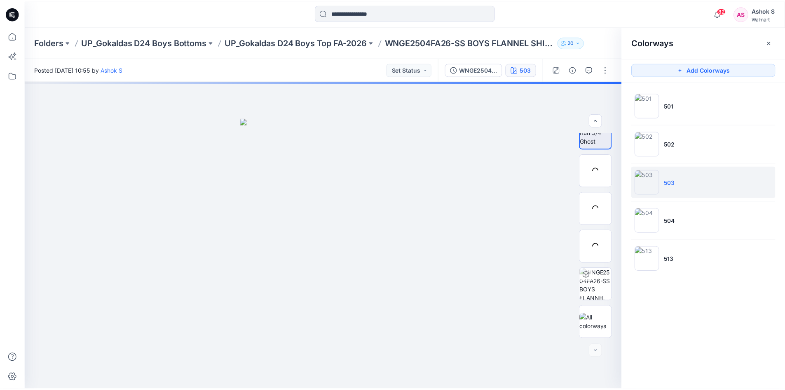
scroll to position [16, 0]
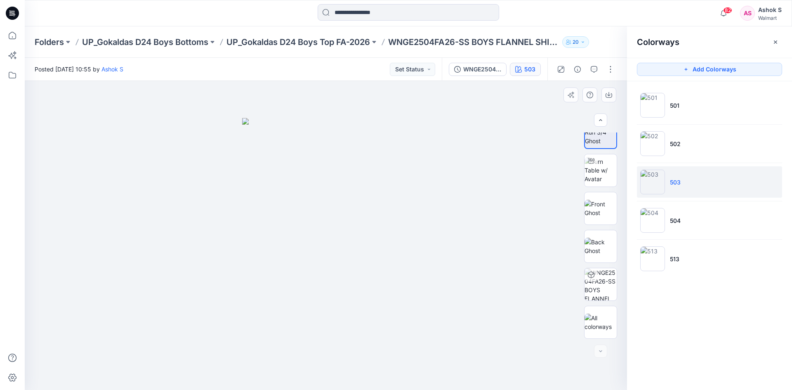
click at [442, 183] on div at bounding box center [326, 235] width 602 height 309
click at [775, 43] on icon "button" at bounding box center [775, 42] width 7 height 7
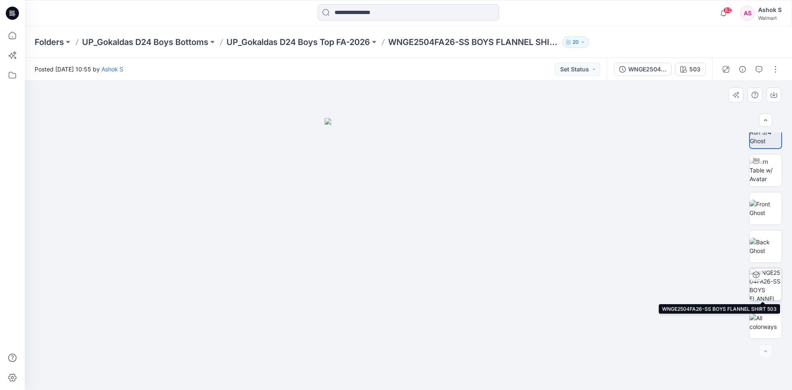
click at [765, 284] on img at bounding box center [765, 284] width 32 height 32
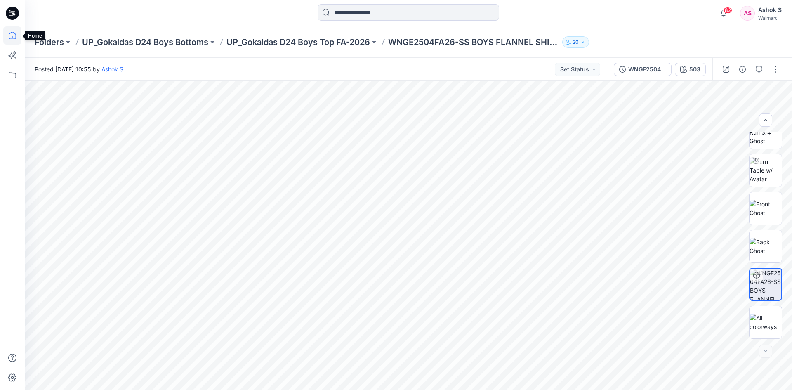
click at [14, 36] on icon at bounding box center [12, 35] width 18 height 18
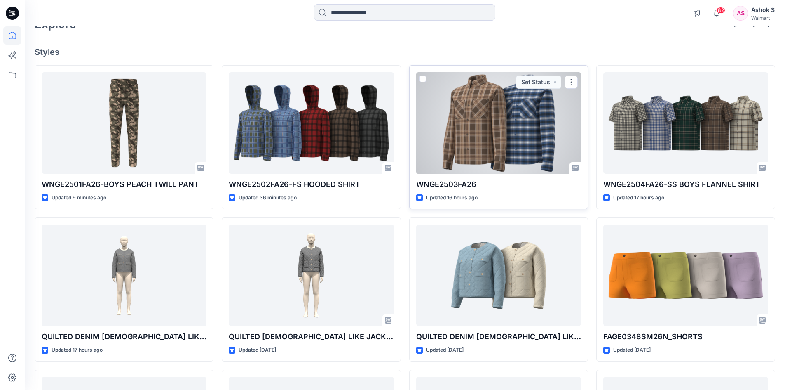
scroll to position [165, 0]
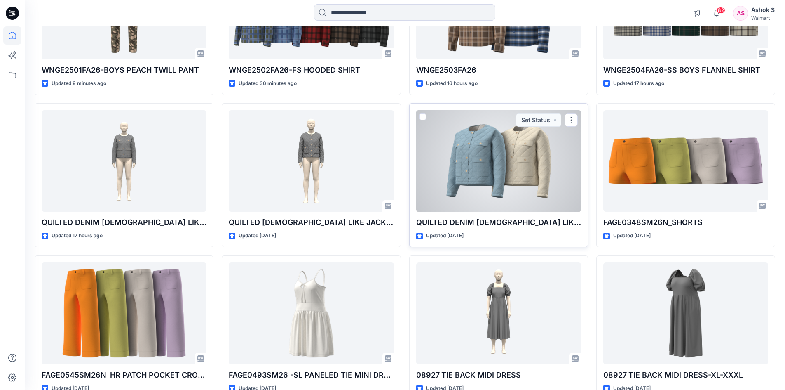
click at [524, 153] on div at bounding box center [498, 161] width 165 height 102
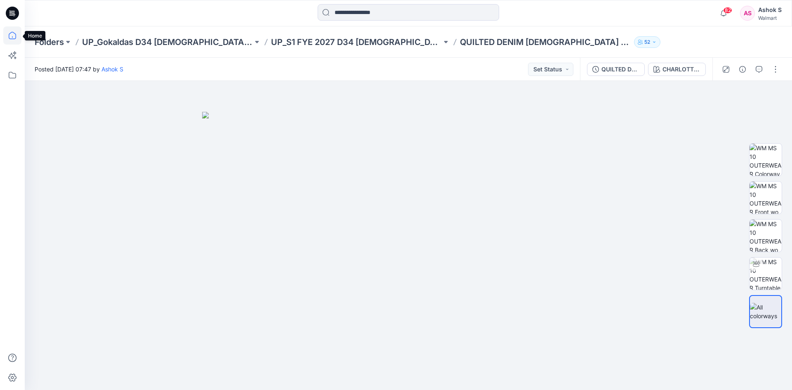
click at [12, 37] on icon at bounding box center [12, 35] width 18 height 18
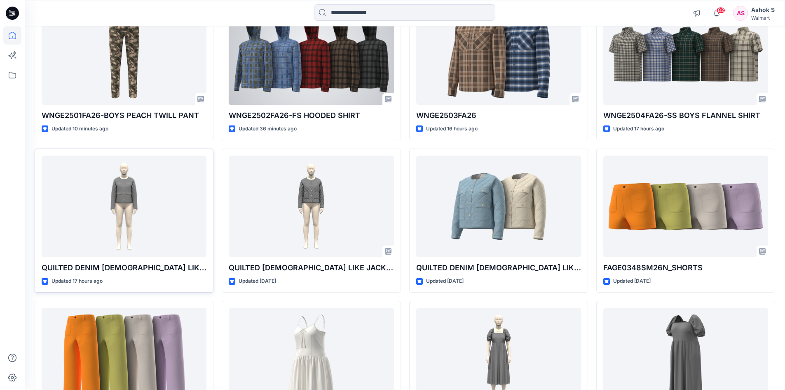
scroll to position [124, 0]
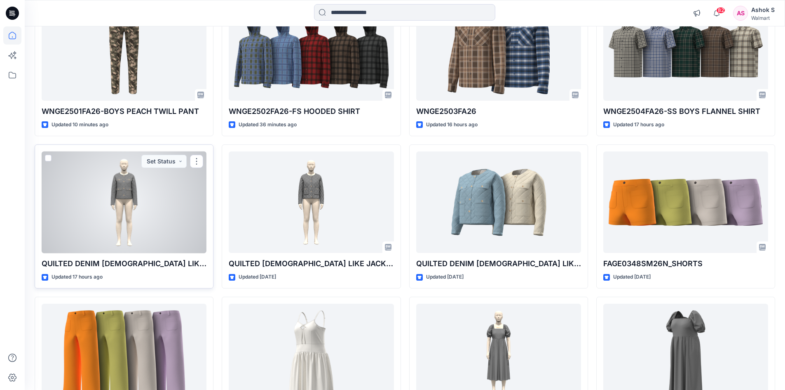
click at [141, 202] on div at bounding box center [124, 202] width 165 height 102
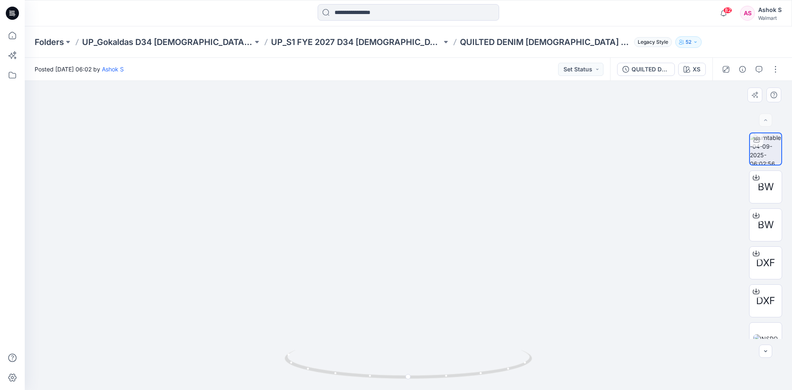
drag, startPoint x: 435, startPoint y: 153, endPoint x: 450, endPoint y: 251, distance: 99.6
click at [450, 251] on img at bounding box center [423, 161] width 804 height 458
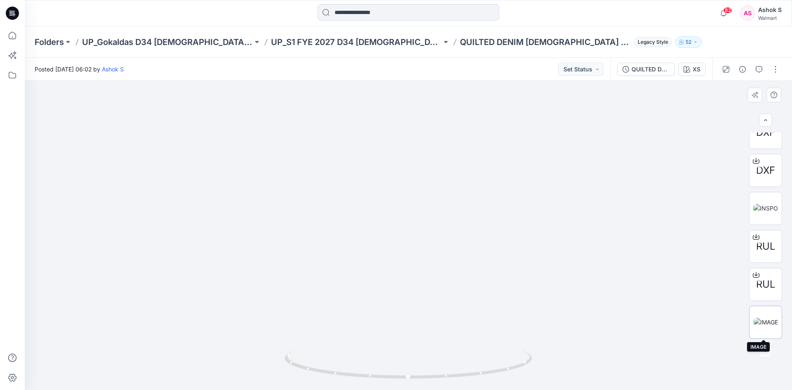
click at [766, 317] on img at bounding box center [765, 321] width 24 height 9
click at [691, 70] on button "XS" at bounding box center [692, 69] width 28 height 13
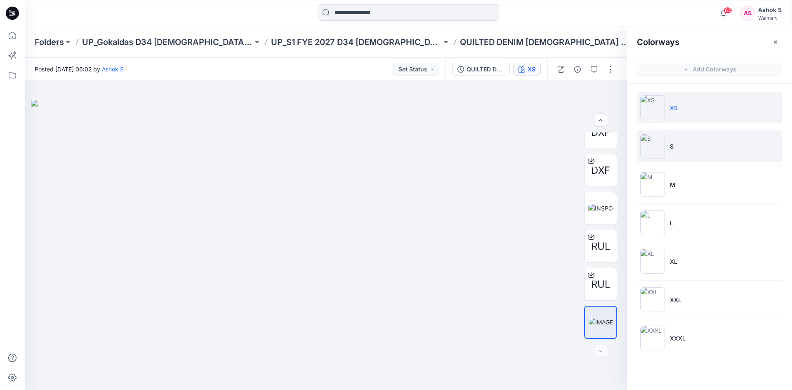
click at [649, 145] on img at bounding box center [652, 146] width 25 height 25
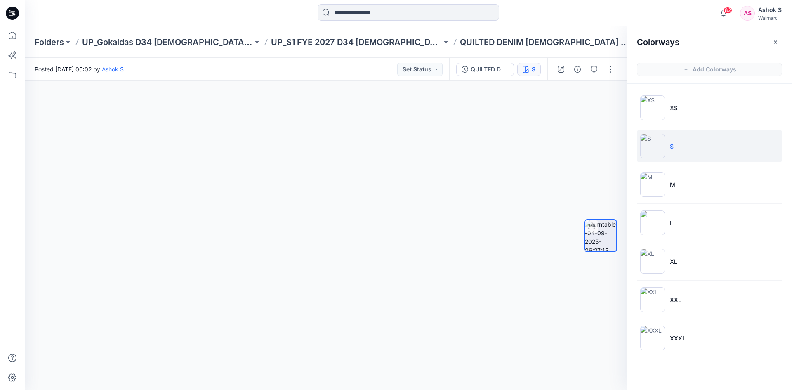
scroll to position [0, 0]
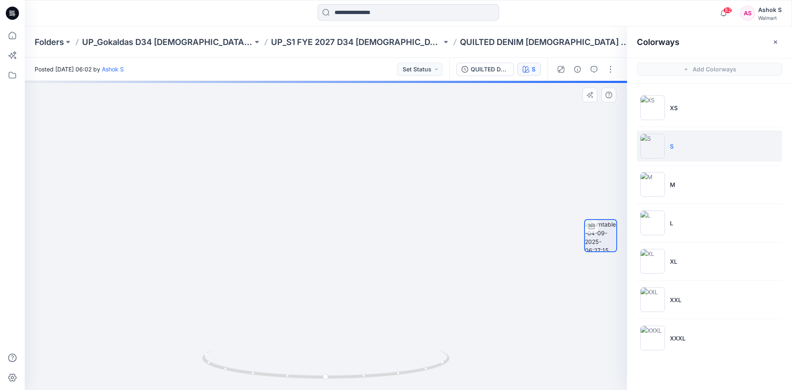
drag, startPoint x: 328, startPoint y: 153, endPoint x: 341, endPoint y: 242, distance: 90.9
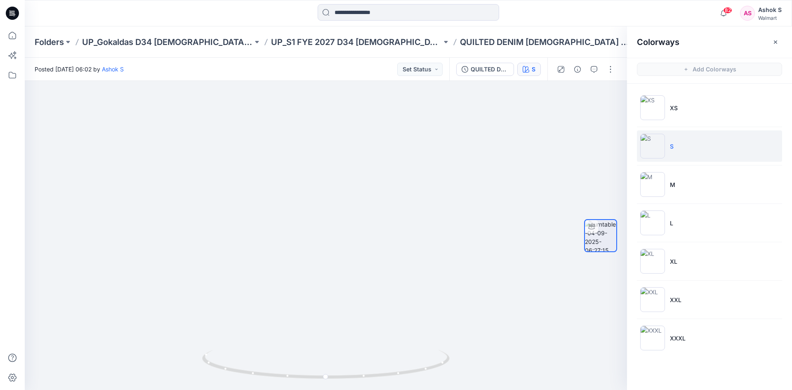
drag, startPoint x: 777, startPoint y: 39, endPoint x: 765, endPoint y: 41, distance: 12.1
click at [778, 39] on icon "button" at bounding box center [775, 42] width 7 height 7
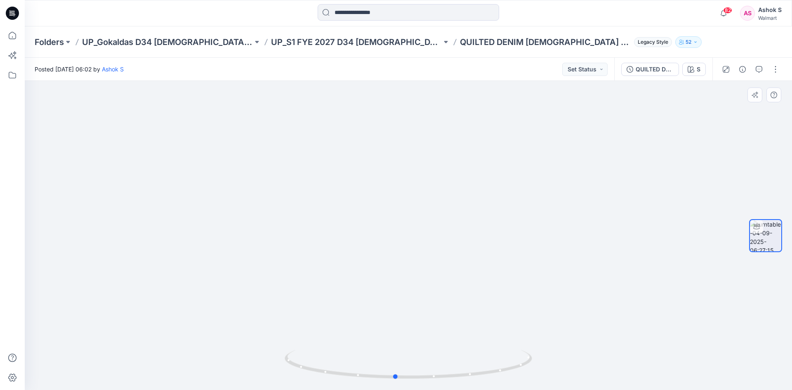
drag, startPoint x: 468, startPoint y: 377, endPoint x: 465, endPoint y: 386, distance: 9.3
click at [465, 386] on div at bounding box center [407, 368] width 247 height 41
drag, startPoint x: 483, startPoint y: 376, endPoint x: 428, endPoint y: 376, distance: 54.8
click at [428, 376] on icon at bounding box center [408, 365] width 249 height 31
drag, startPoint x: 448, startPoint y: 324, endPoint x: 438, endPoint y: 289, distance: 36.4
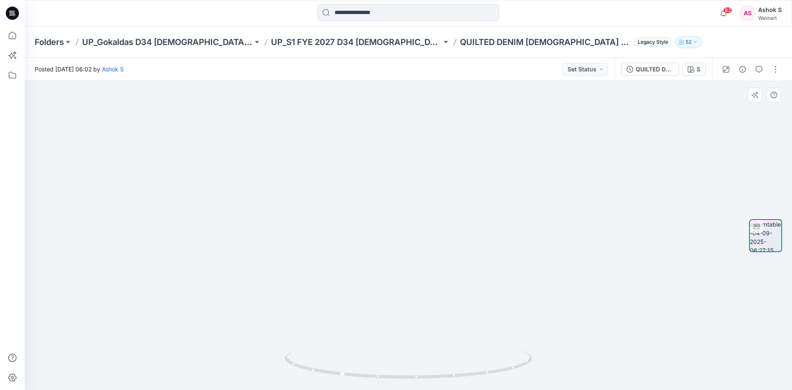
drag, startPoint x: 437, startPoint y: 294, endPoint x: 437, endPoint y: 282, distance: 12.4
drag, startPoint x: 427, startPoint y: 196, endPoint x: 430, endPoint y: 300, distance: 103.5
drag, startPoint x: 437, startPoint y: 325, endPoint x: 442, endPoint y: 191, distance: 134.5
click at [694, 65] on button "S" at bounding box center [693, 69] width 23 height 13
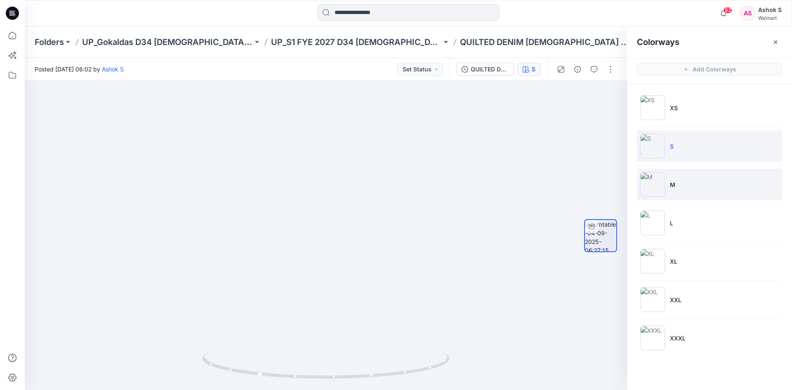
click at [653, 184] on img at bounding box center [652, 184] width 25 height 25
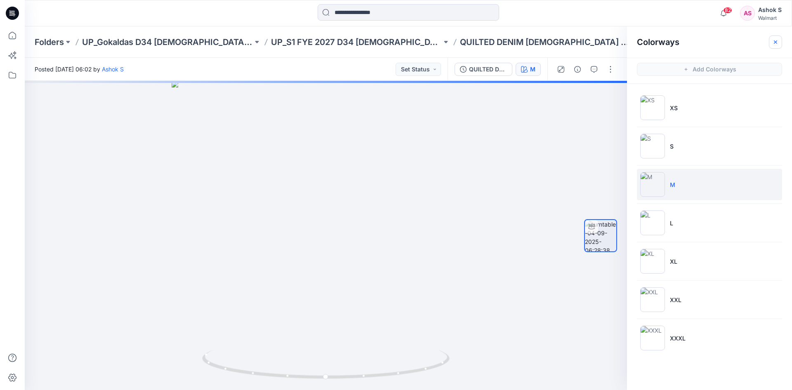
click at [776, 43] on icon "button" at bounding box center [774, 41] width 3 height 3
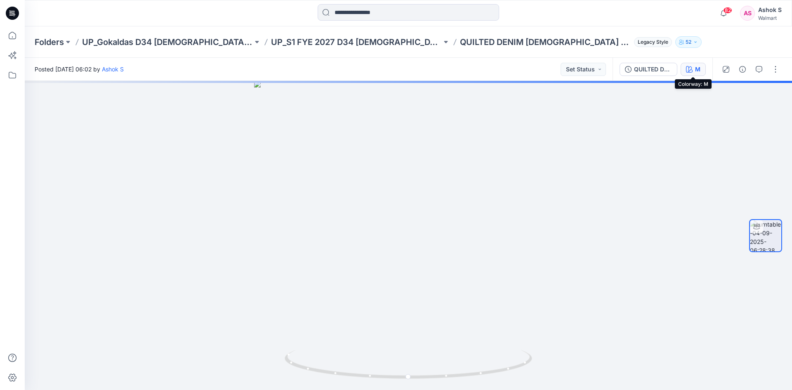
click at [692, 71] on icon "button" at bounding box center [689, 69] width 7 height 7
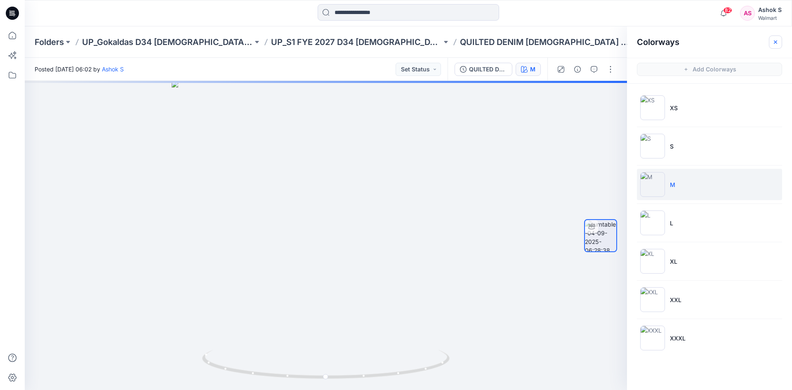
click at [775, 43] on icon "button" at bounding box center [775, 42] width 7 height 7
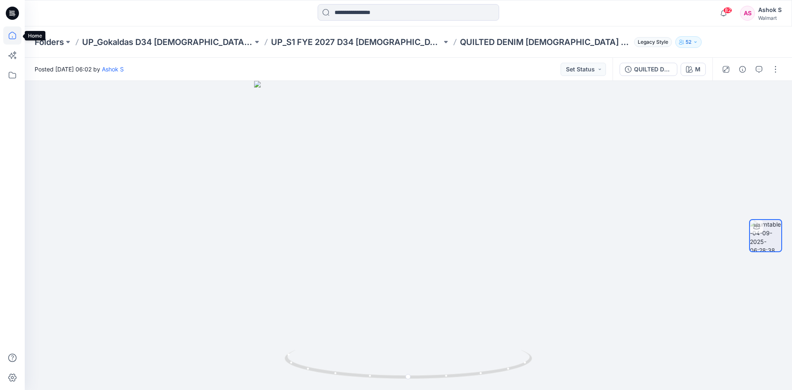
click at [11, 35] on icon at bounding box center [12, 35] width 18 height 18
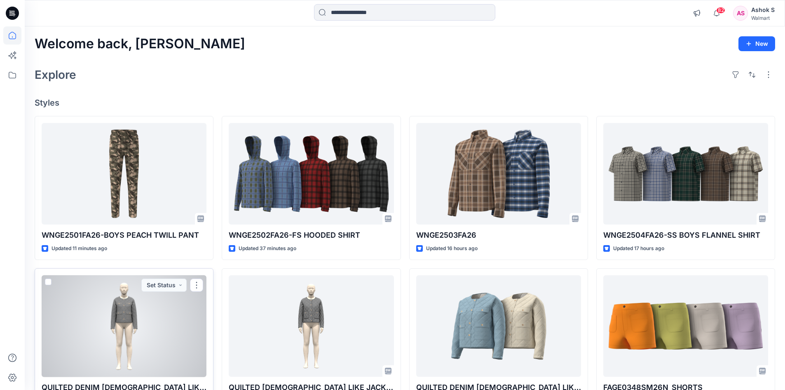
click at [127, 327] on div at bounding box center [124, 326] width 165 height 102
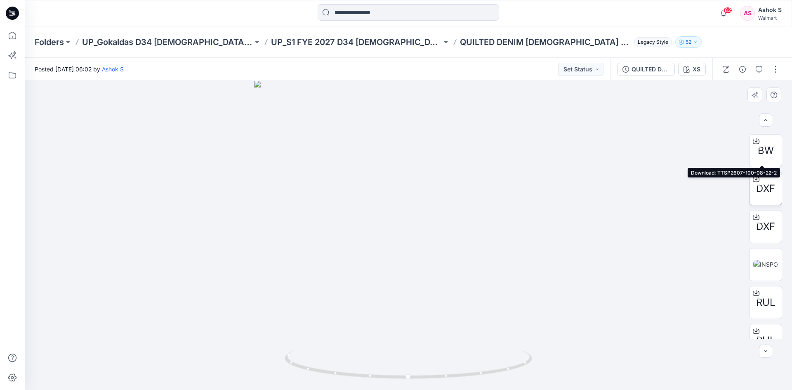
scroll to position [130, 0]
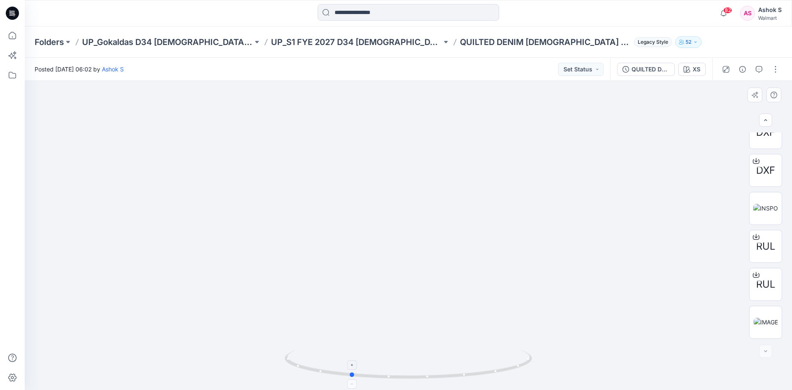
drag, startPoint x: 506, startPoint y: 374, endPoint x: 448, endPoint y: 352, distance: 62.2
click at [448, 352] on icon at bounding box center [408, 365] width 249 height 31
click at [700, 67] on button "XS" at bounding box center [692, 69] width 28 height 13
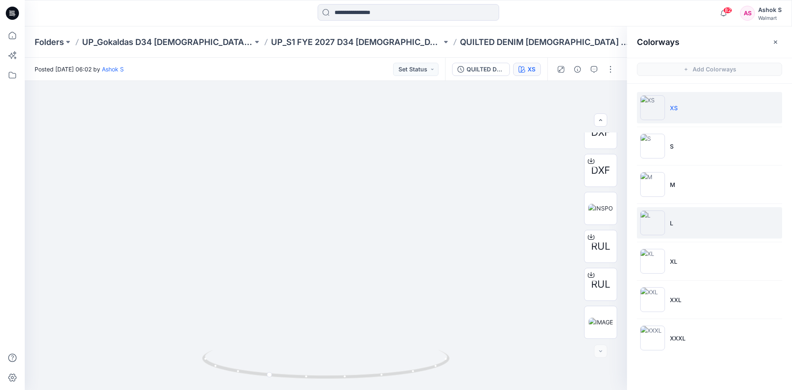
click at [654, 219] on img at bounding box center [652, 222] width 25 height 25
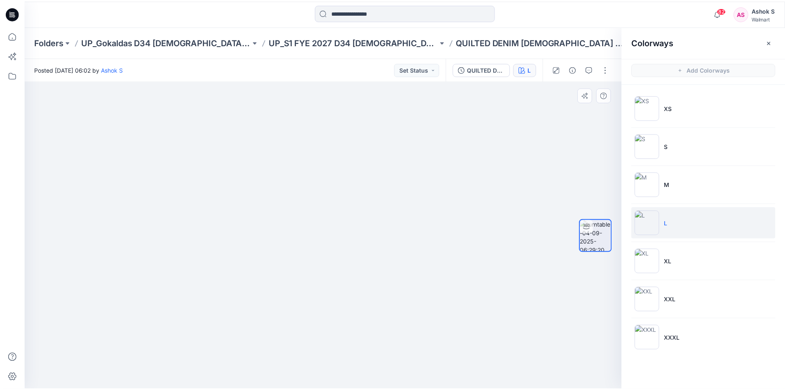
scroll to position [0, 0]
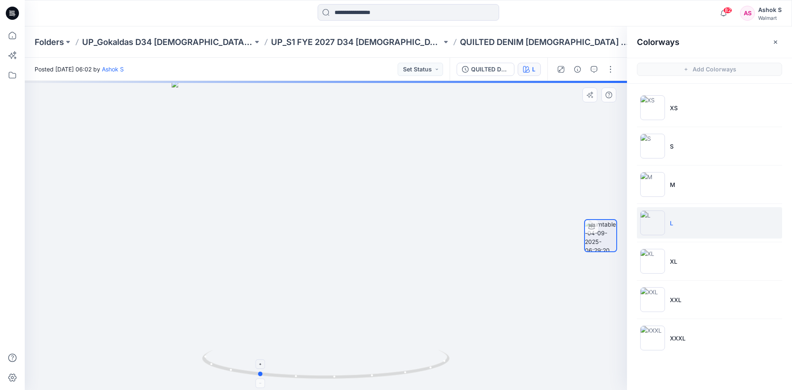
drag, startPoint x: 431, startPoint y: 371, endPoint x: 364, endPoint y: 374, distance: 67.7
click at [364, 374] on icon at bounding box center [326, 365] width 249 height 31
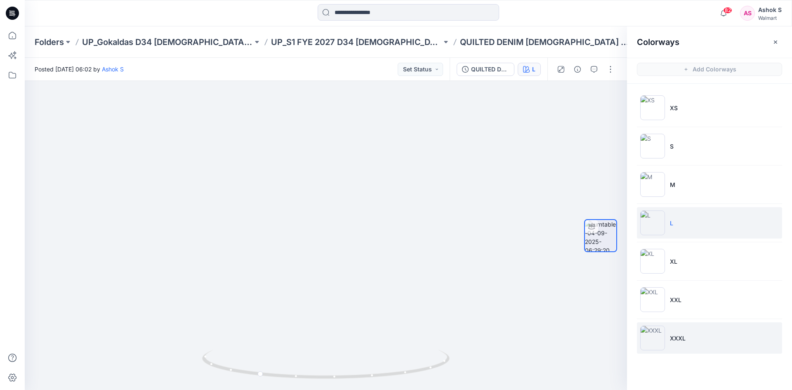
click at [652, 335] on img at bounding box center [652, 337] width 25 height 25
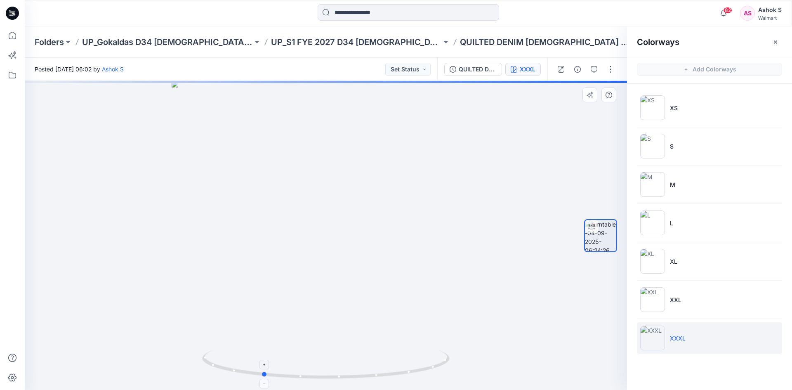
drag, startPoint x: 422, startPoint y: 366, endPoint x: 358, endPoint y: 378, distance: 64.5
click at [358, 378] on icon at bounding box center [326, 365] width 249 height 31
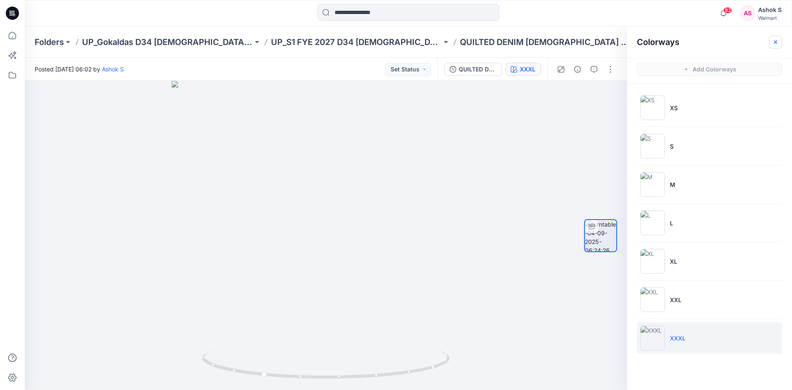
click at [776, 42] on icon "button" at bounding box center [775, 42] width 7 height 7
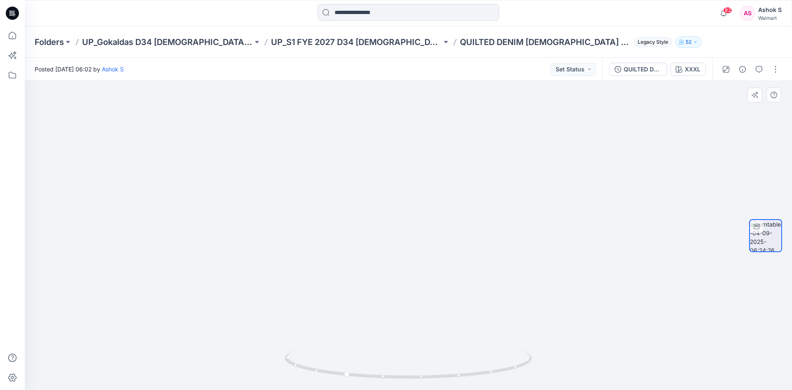
drag, startPoint x: 440, startPoint y: 181, endPoint x: 467, endPoint y: 307, distance: 128.7
drag, startPoint x: 444, startPoint y: 341, endPoint x: 436, endPoint y: 192, distance: 149.9
drag, startPoint x: 446, startPoint y: 201, endPoint x: 447, endPoint y: 317, distance: 116.3
drag, startPoint x: 387, startPoint y: 378, endPoint x: 489, endPoint y: 376, distance: 102.7
click at [489, 376] on icon at bounding box center [408, 365] width 249 height 31
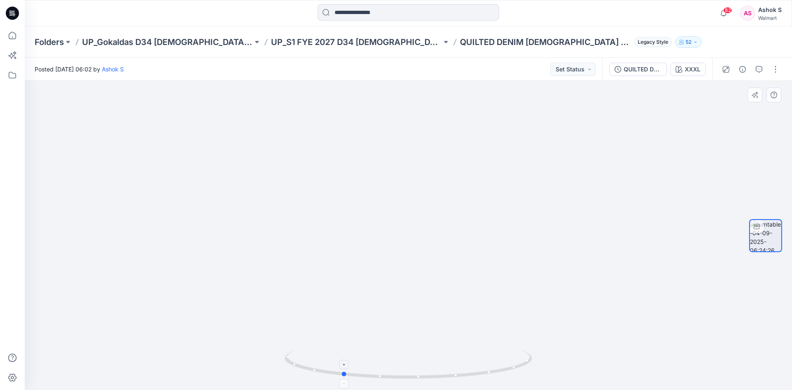
drag, startPoint x: 500, startPoint y: 373, endPoint x: 395, endPoint y: 375, distance: 105.6
click at [395, 375] on icon at bounding box center [408, 365] width 249 height 31
click at [690, 70] on div "XXXL" at bounding box center [692, 69] width 16 height 9
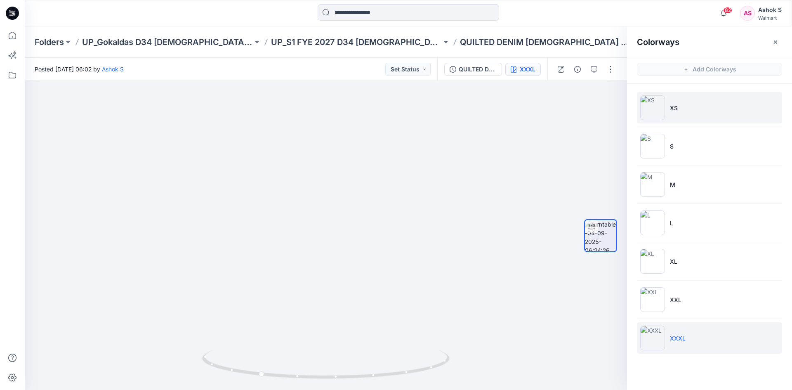
click at [648, 110] on img at bounding box center [652, 107] width 25 height 25
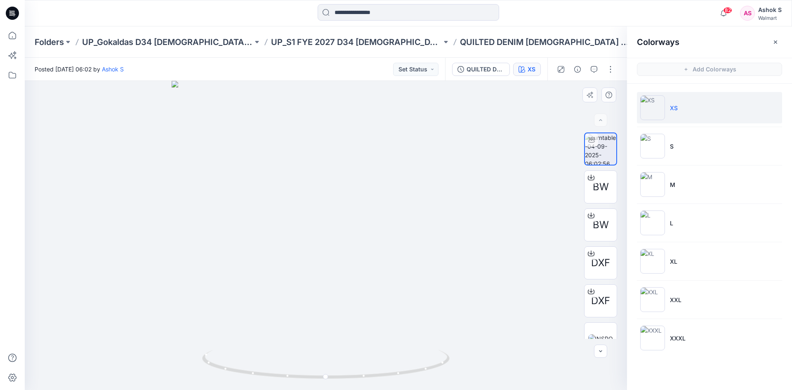
click at [457, 237] on div at bounding box center [326, 235] width 602 height 309
click at [776, 42] on icon "button" at bounding box center [775, 42] width 7 height 7
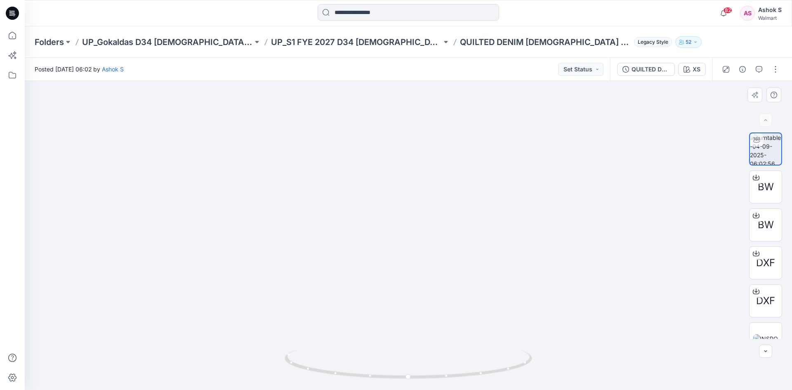
drag, startPoint x: 448, startPoint y: 188, endPoint x: 456, endPoint y: 273, distance: 85.2
drag, startPoint x: 494, startPoint y: 374, endPoint x: 577, endPoint y: 371, distance: 82.9
click at [577, 371] on div at bounding box center [408, 235] width 767 height 309
click at [9, 34] on icon at bounding box center [12, 35] width 7 height 7
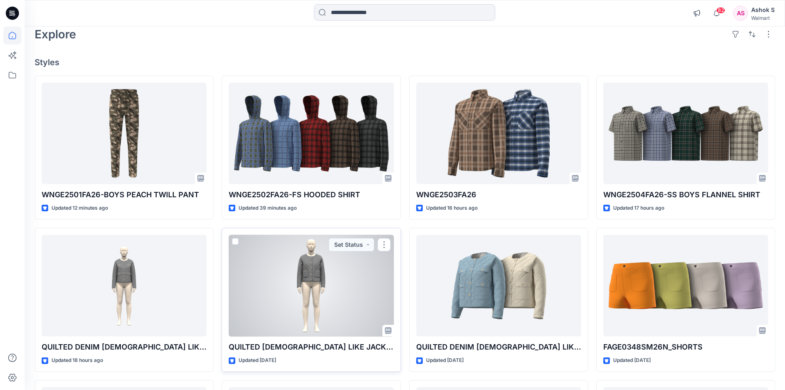
scroll to position [124, 0]
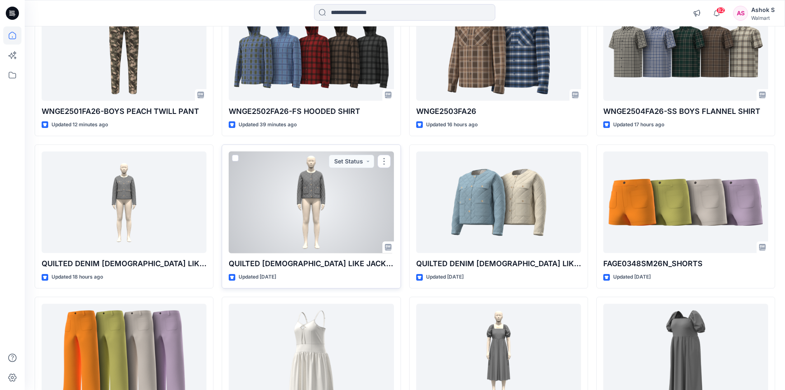
click at [320, 231] on div at bounding box center [311, 202] width 165 height 102
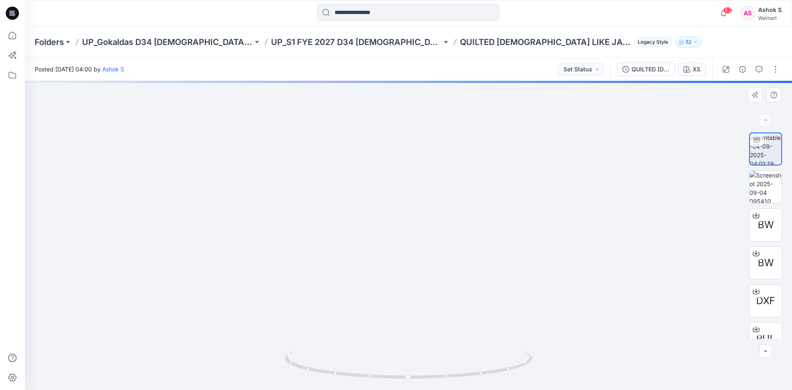
drag, startPoint x: 421, startPoint y: 134, endPoint x: 437, endPoint y: 240, distance: 107.2
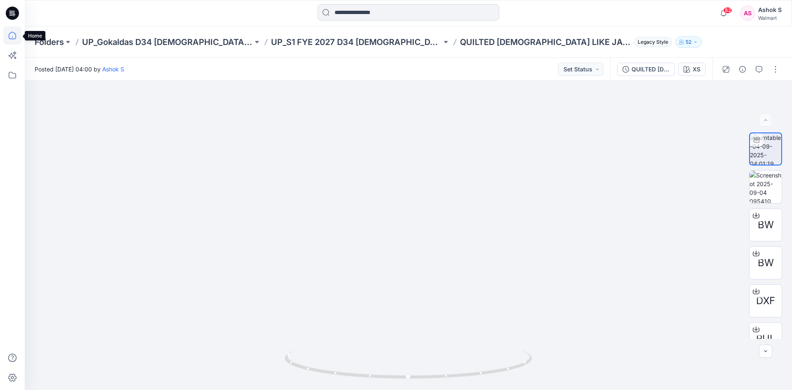
click at [16, 38] on icon at bounding box center [12, 35] width 7 height 7
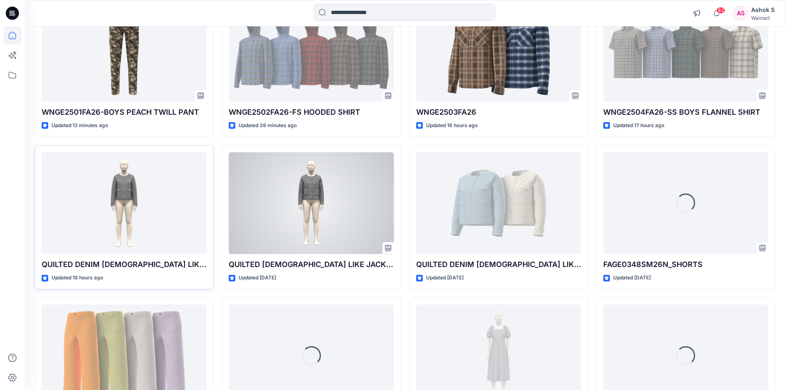
scroll to position [124, 0]
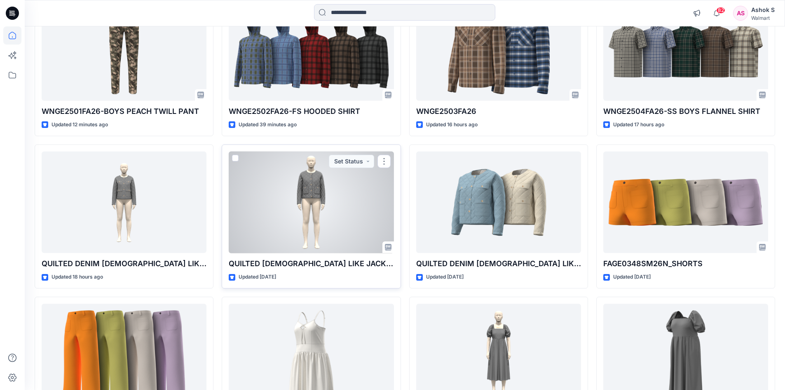
click at [270, 209] on div at bounding box center [311, 202] width 165 height 102
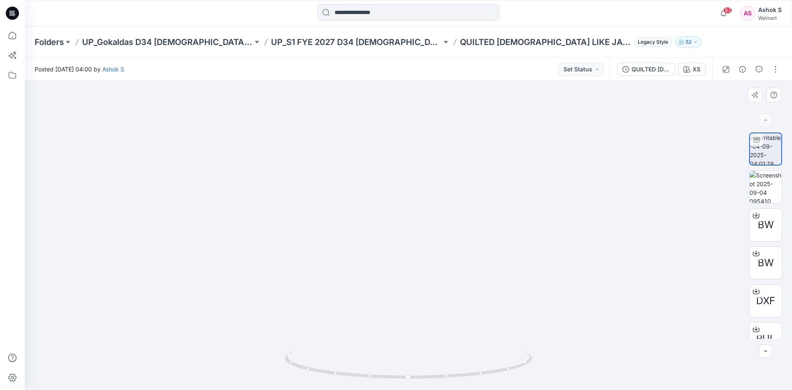
drag, startPoint x: 436, startPoint y: 153, endPoint x: 441, endPoint y: 243, distance: 90.0
drag, startPoint x: 498, startPoint y: 371, endPoint x: 441, endPoint y: 376, distance: 57.9
click at [441, 376] on icon at bounding box center [408, 365] width 249 height 31
drag, startPoint x: 450, startPoint y: 221, endPoint x: 448, endPoint y: 240, distance: 19.5
drag, startPoint x: 450, startPoint y: 381, endPoint x: 505, endPoint y: 374, distance: 55.2
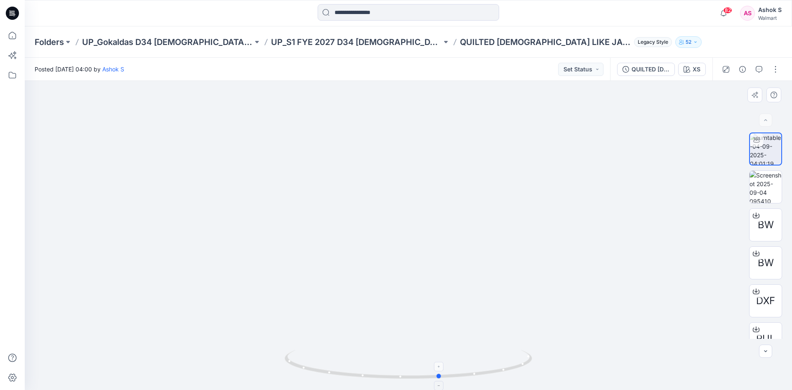
click at [505, 374] on icon at bounding box center [408, 365] width 249 height 31
click at [8, 36] on icon at bounding box center [12, 35] width 18 height 18
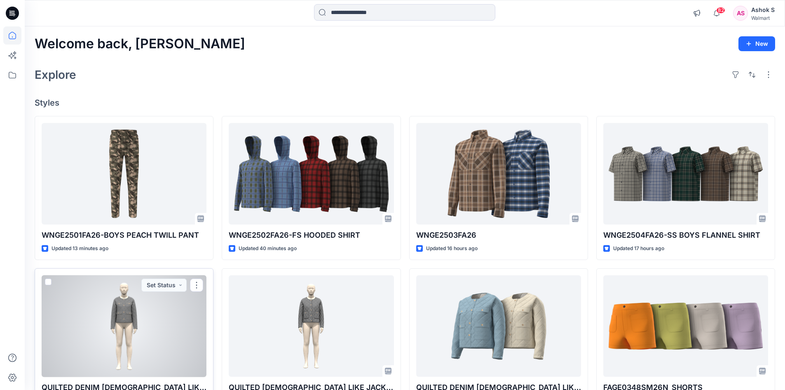
click at [118, 301] on div at bounding box center [124, 326] width 165 height 102
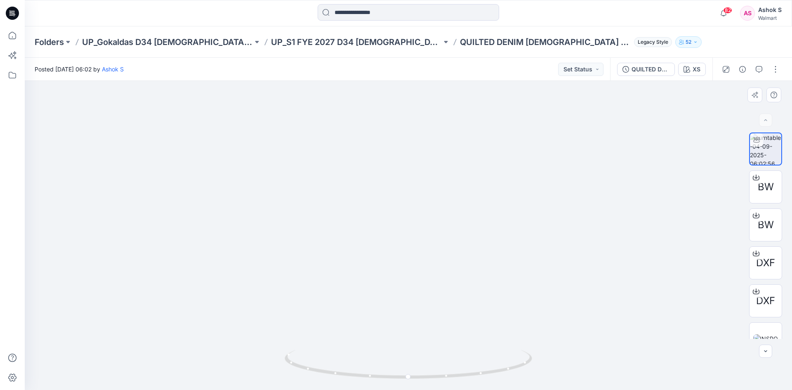
drag, startPoint x: 435, startPoint y: 158, endPoint x: 443, endPoint y: 262, distance: 103.8
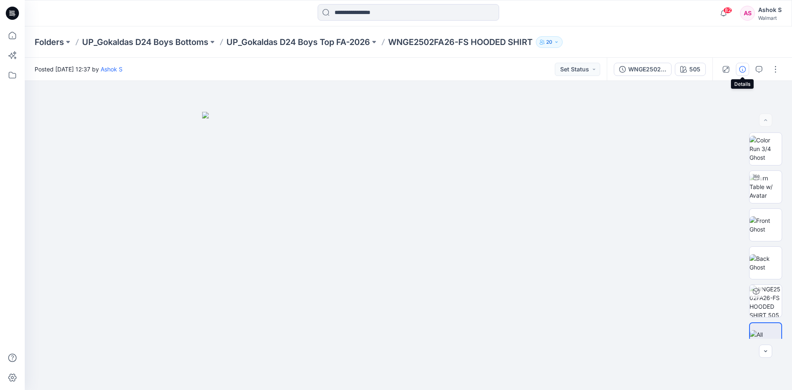
click at [740, 70] on icon "button" at bounding box center [742, 69] width 7 height 7
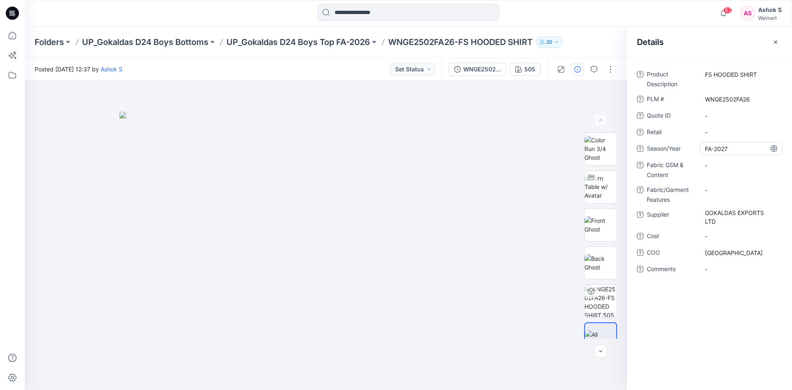
click at [731, 148] on span "FA-2027" at bounding box center [741, 148] width 72 height 9
drag, startPoint x: 731, startPoint y: 148, endPoint x: 698, endPoint y: 153, distance: 32.6
click at [698, 153] on div "Season/Year *******" at bounding box center [709, 148] width 145 height 13
click at [718, 212] on span "GOKALDAS EXPORTS LTD" at bounding box center [741, 216] width 72 height 17
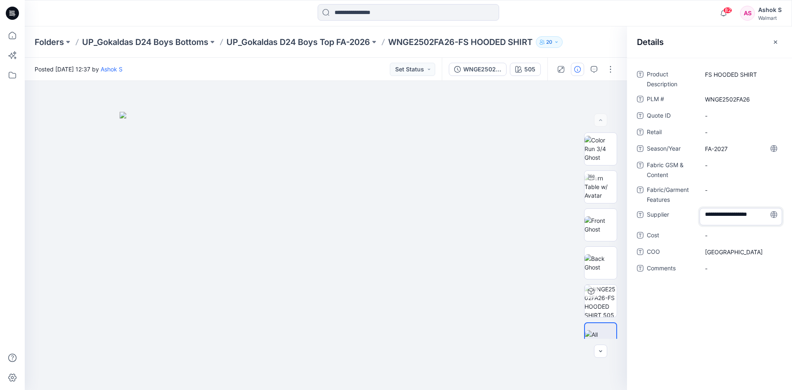
drag, startPoint x: 704, startPoint y: 214, endPoint x: 720, endPoint y: 221, distance: 16.8
click at [720, 221] on textarea "**********" at bounding box center [740, 216] width 82 height 17
